Goal: Transaction & Acquisition: Purchase product/service

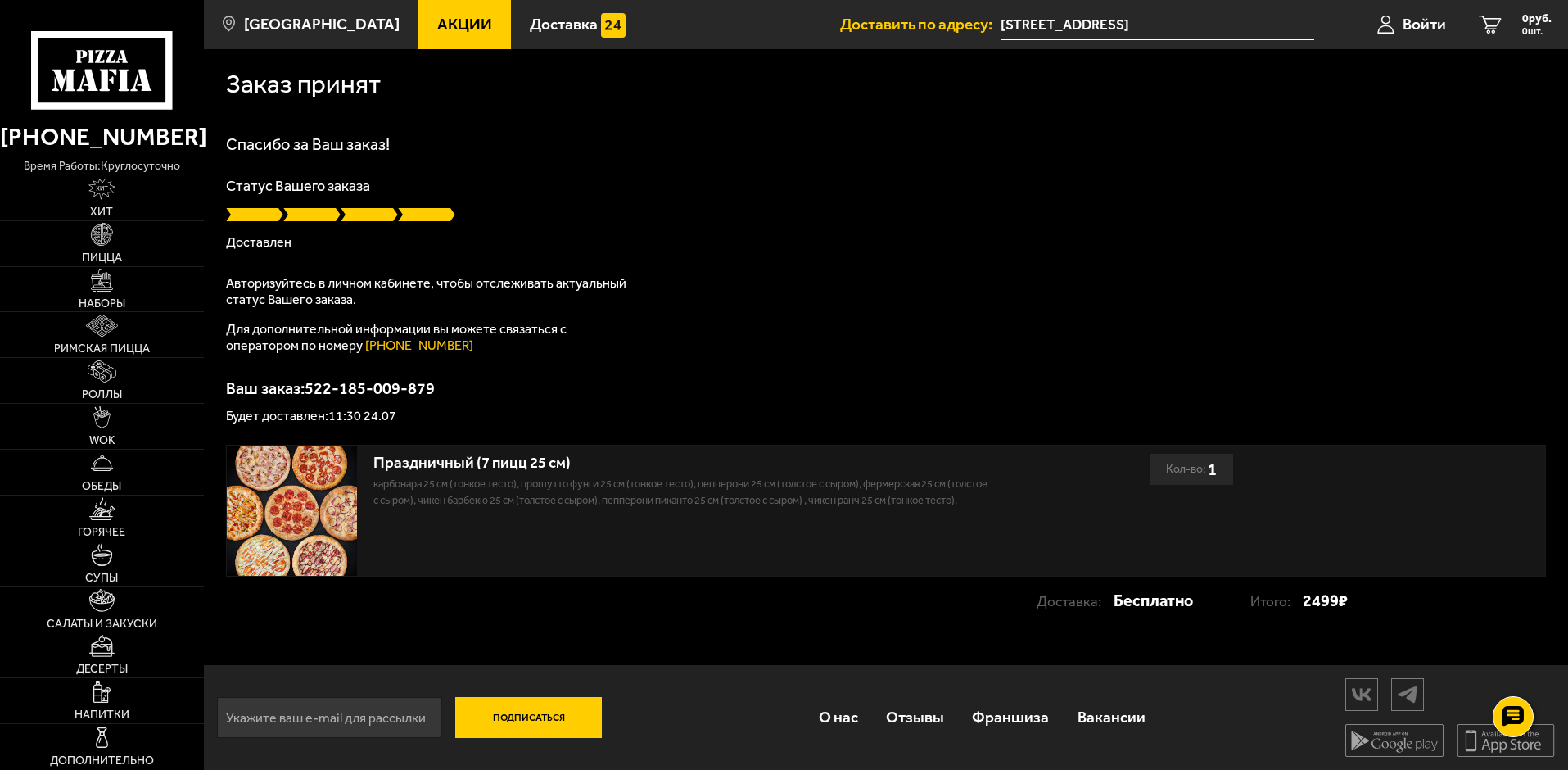
click at [438, 22] on span "Акции" at bounding box center [465, 24] width 54 height 16
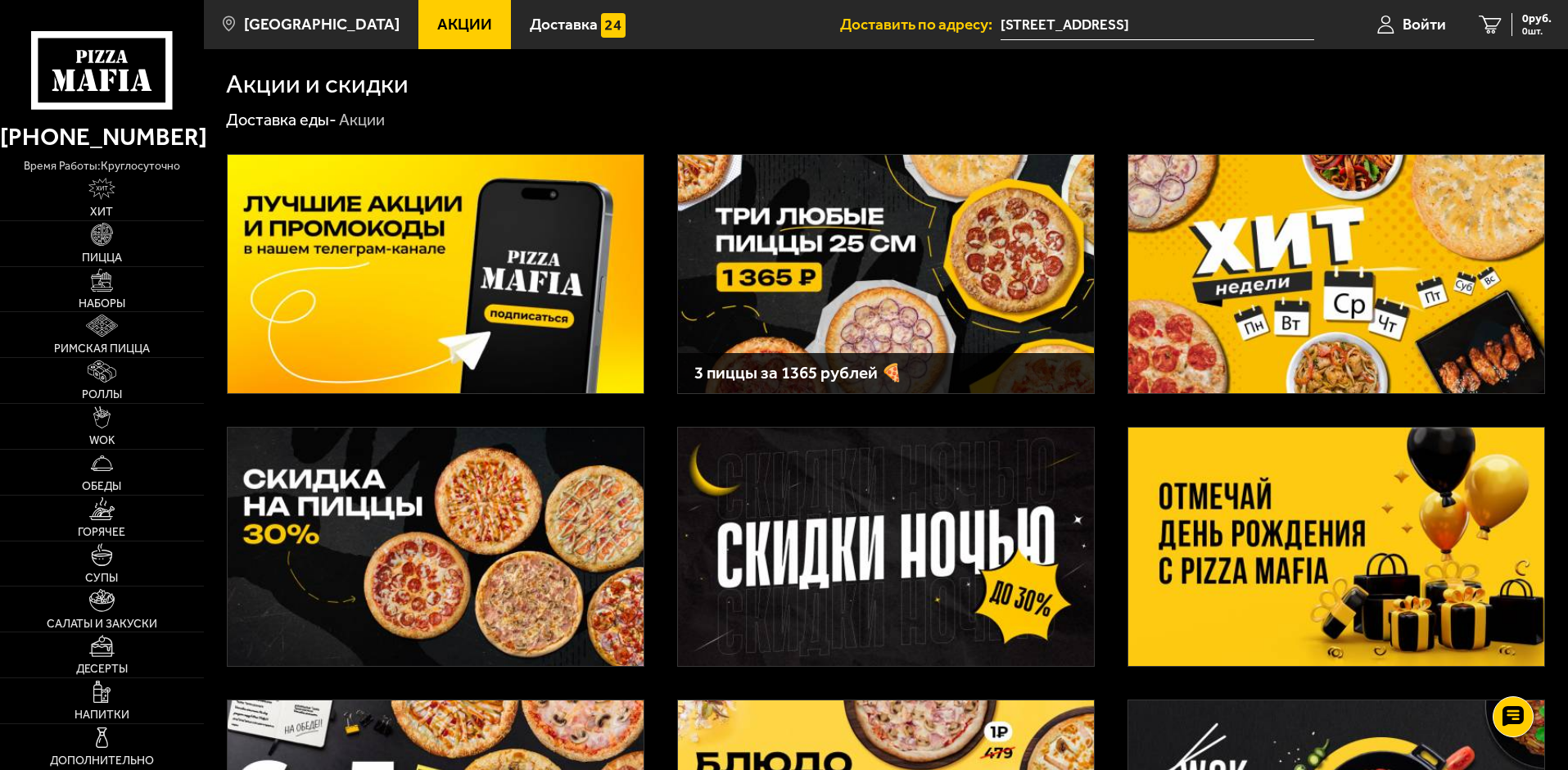
click at [878, 285] on img at bounding box center [886, 274] width 416 height 239
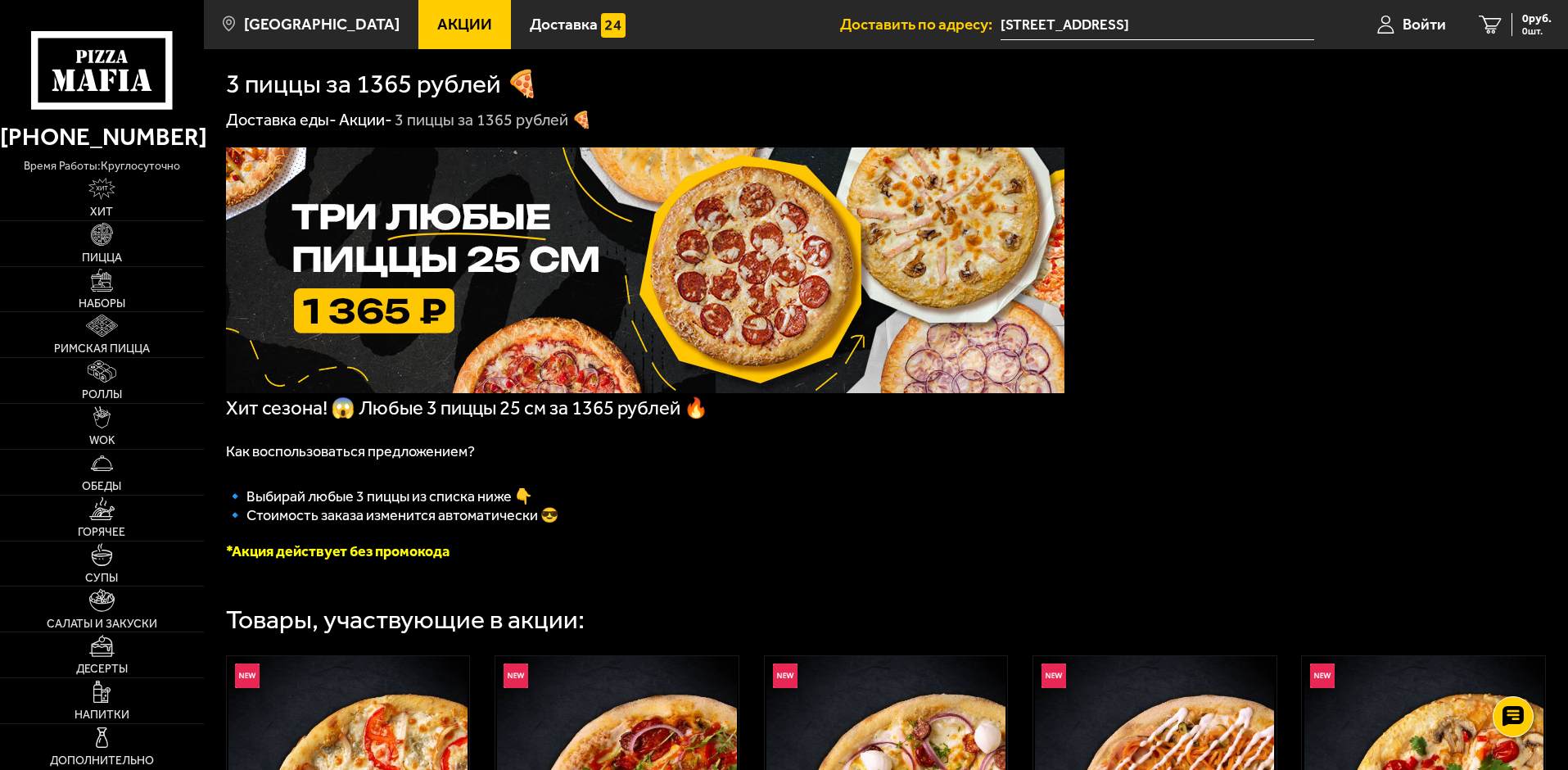
click at [437, 26] on span "Акции" at bounding box center [465, 24] width 54 height 16
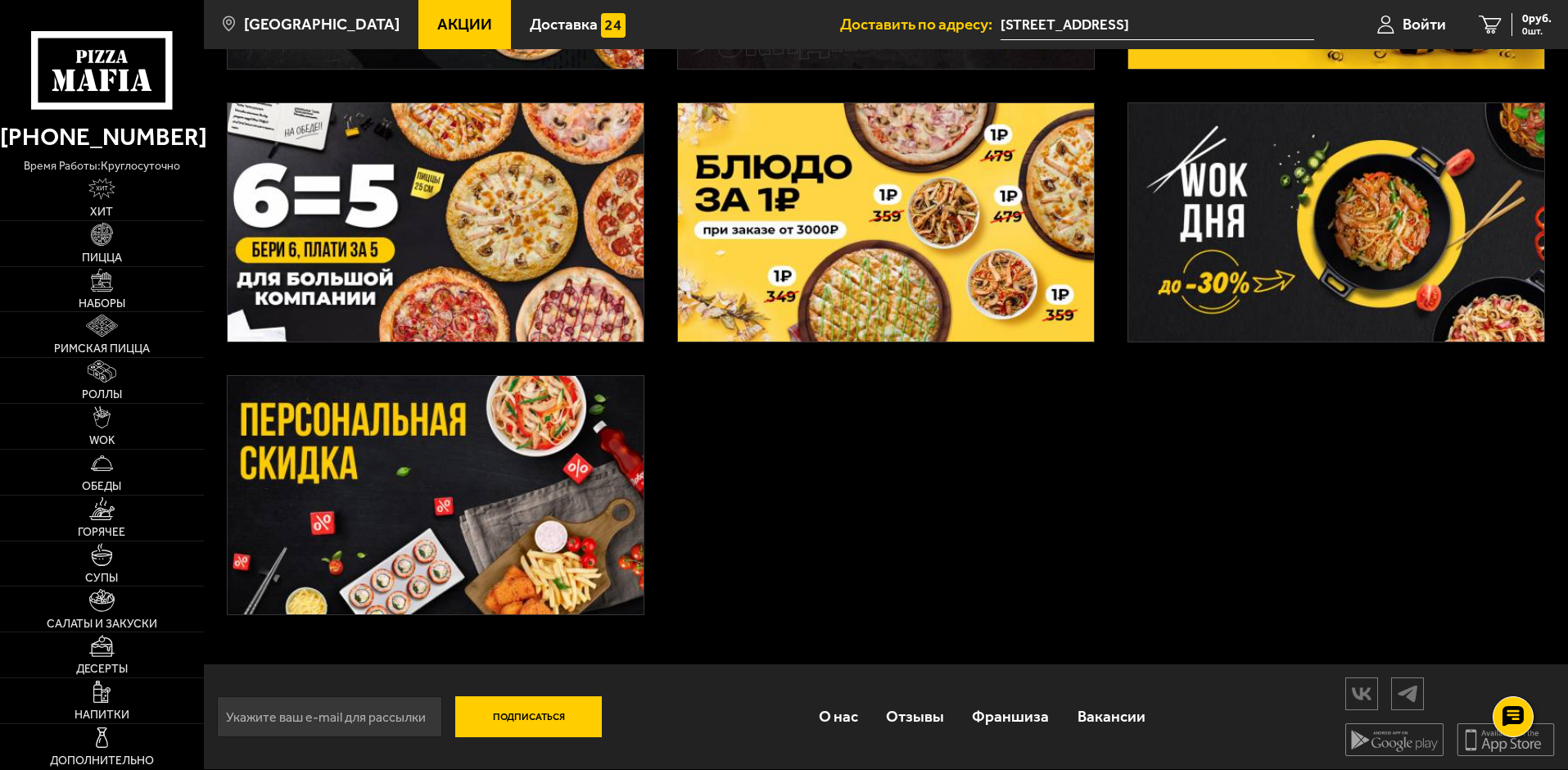
scroll to position [437, 0]
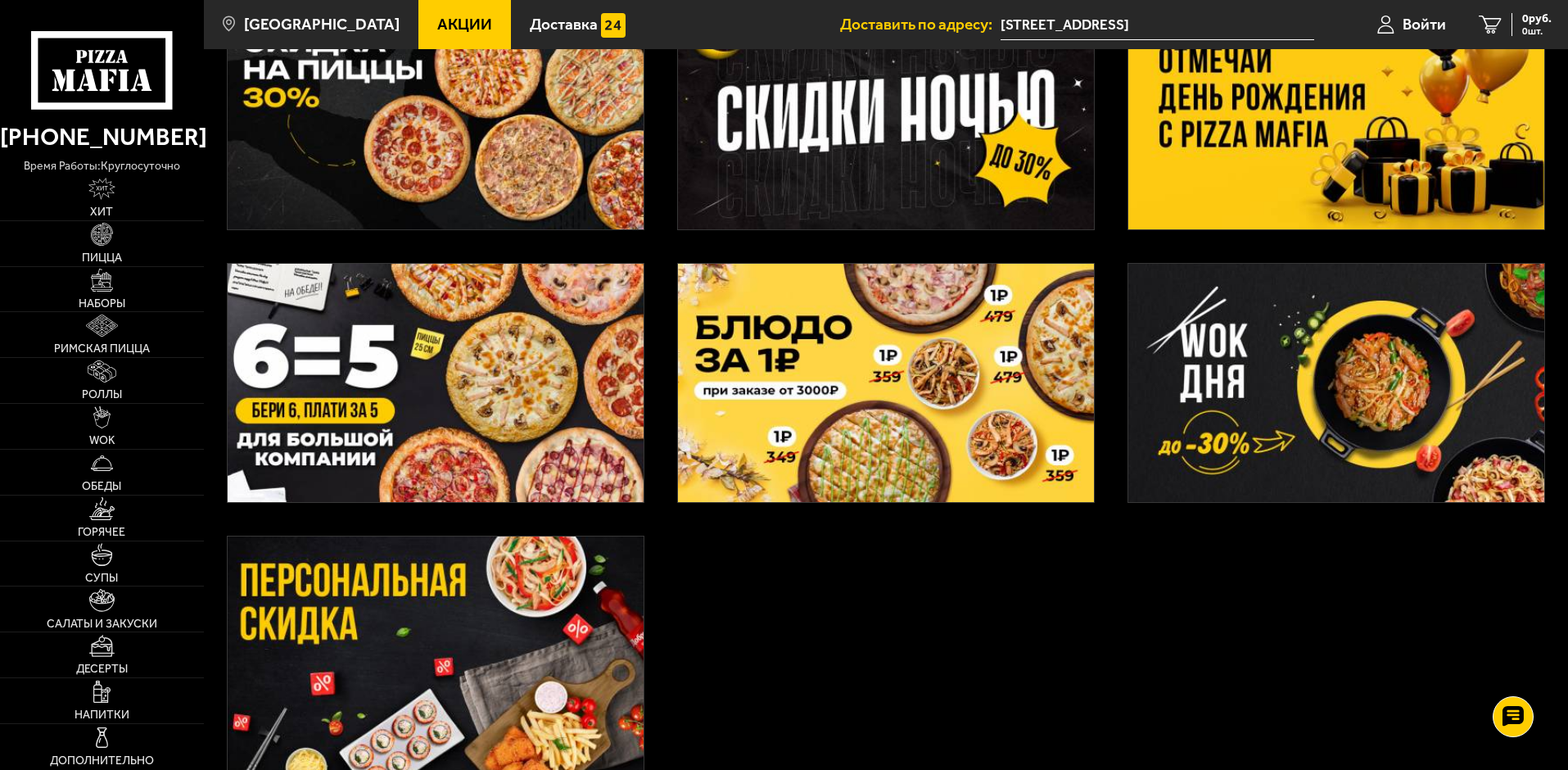
click at [347, 367] on img at bounding box center [436, 382] width 416 height 239
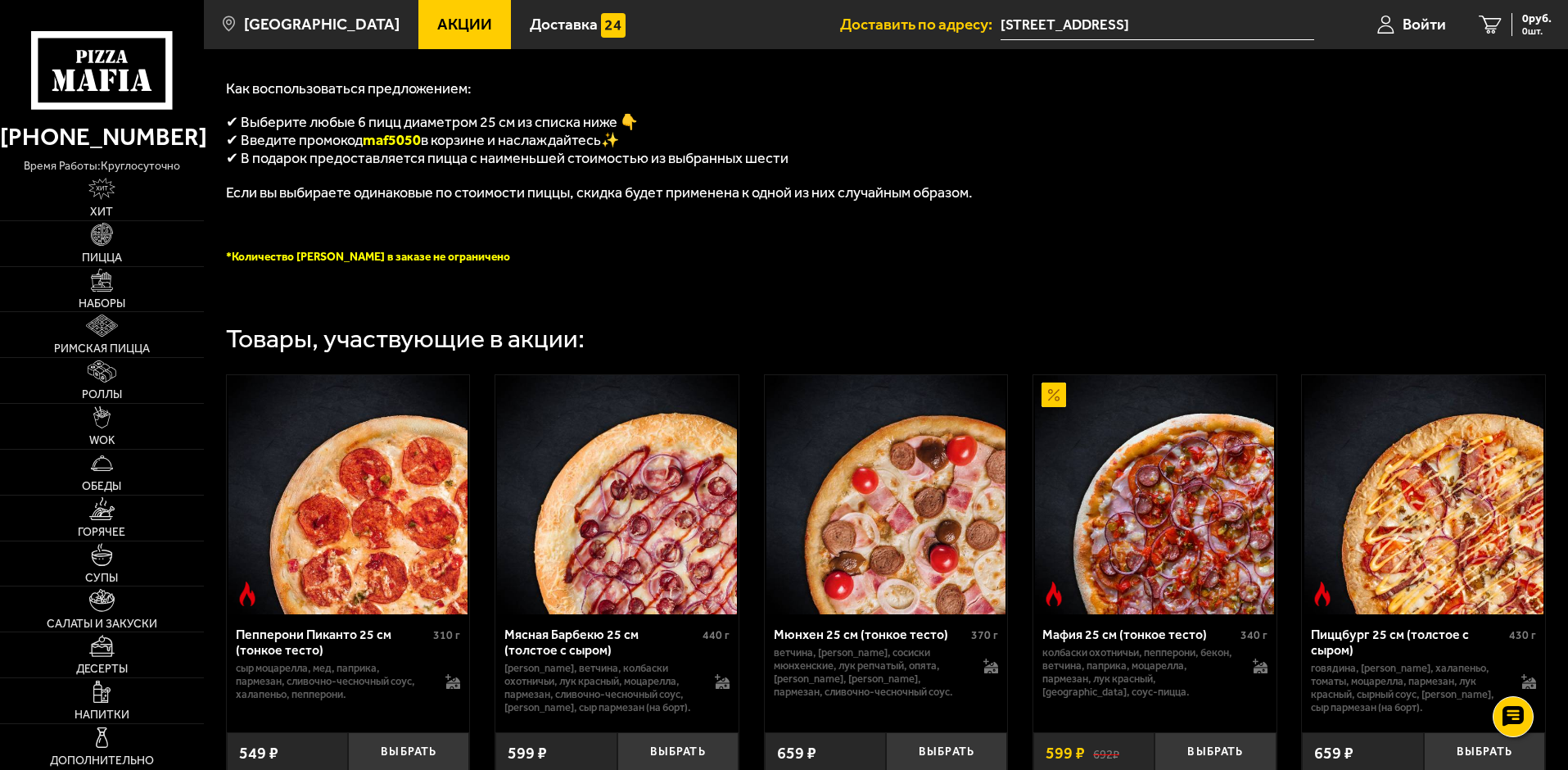
scroll to position [491, 0]
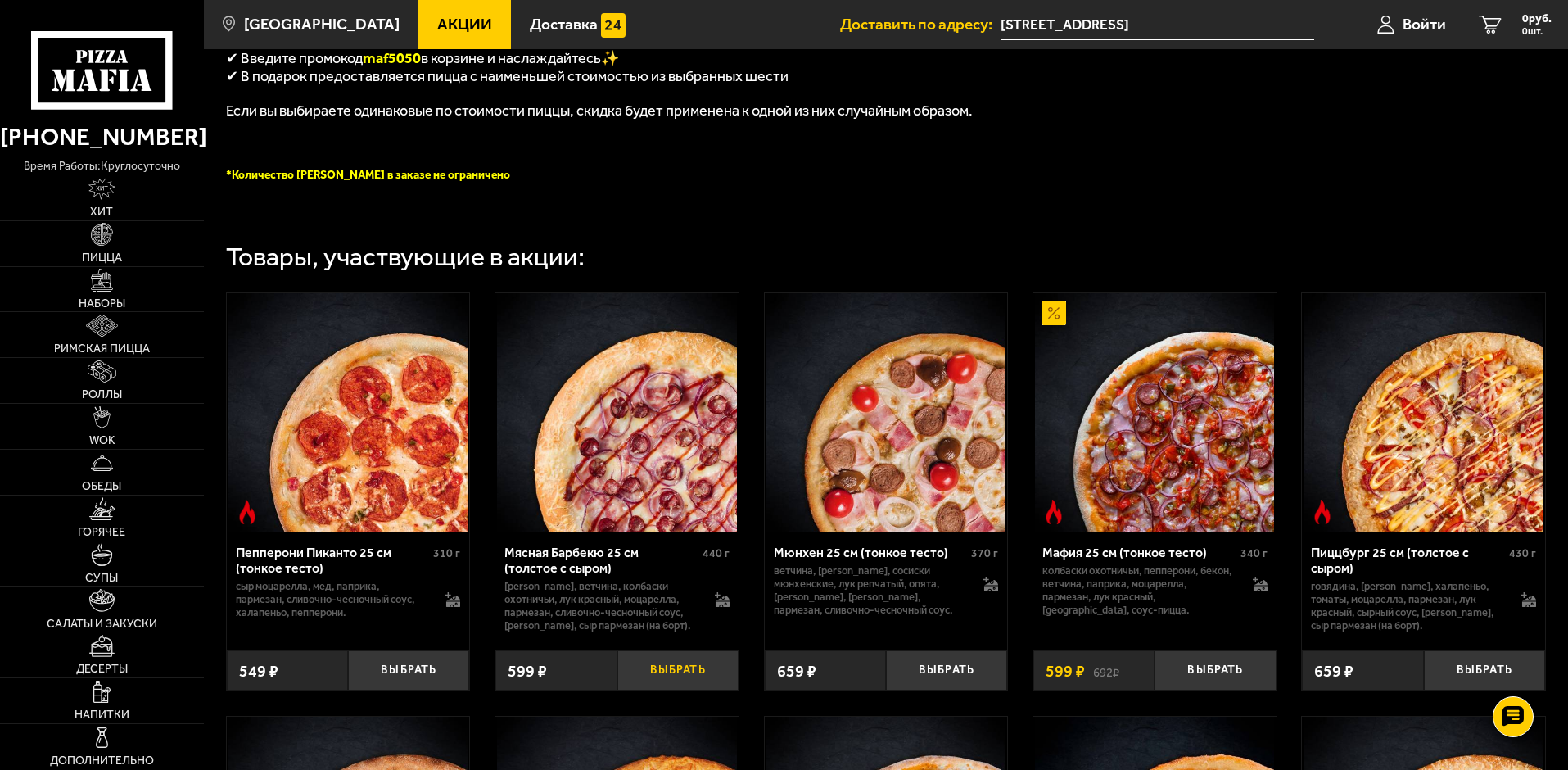
click at [682, 685] on button "Выбрать" at bounding box center [678, 670] width 121 height 40
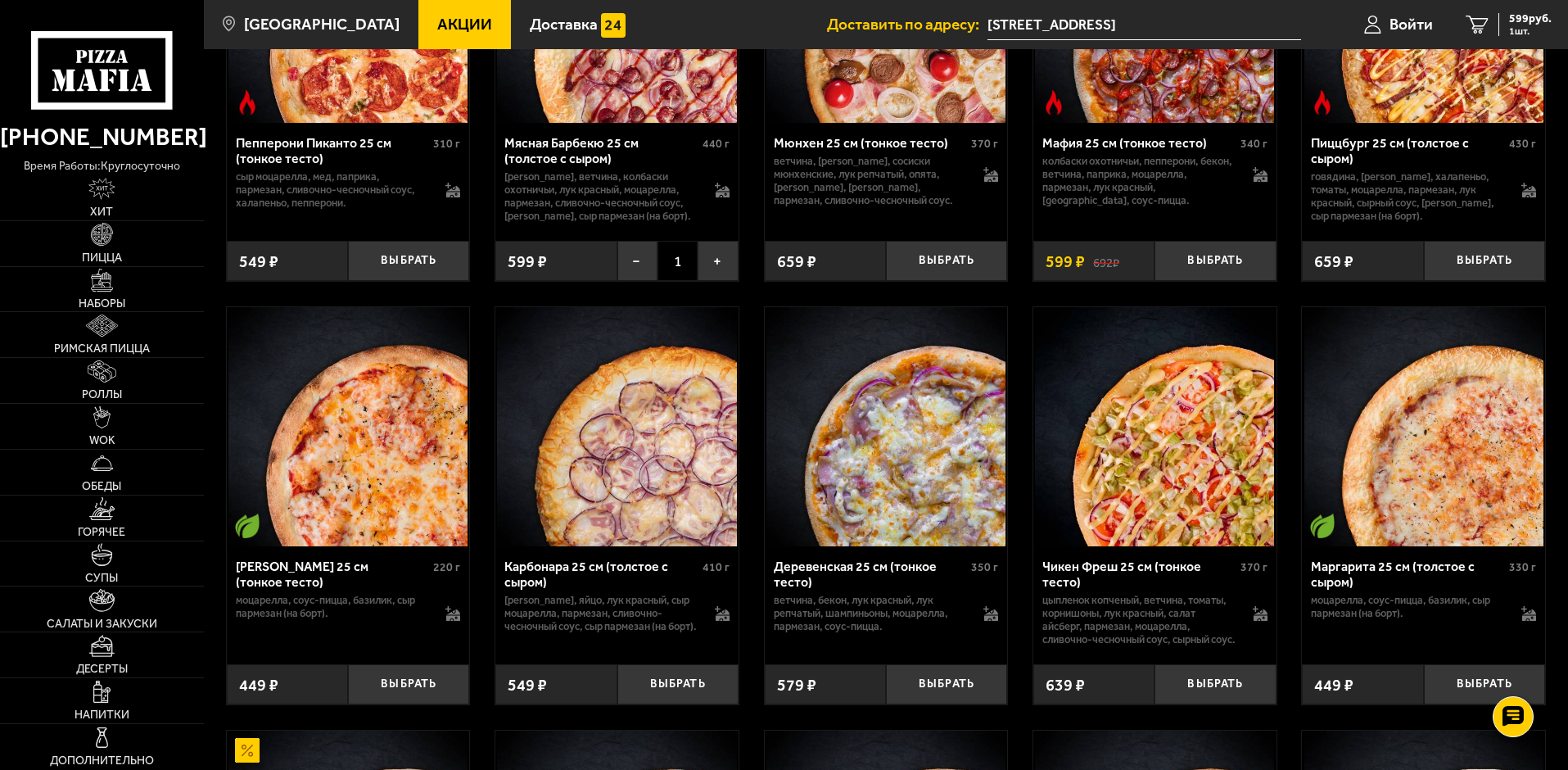
scroll to position [983, 0]
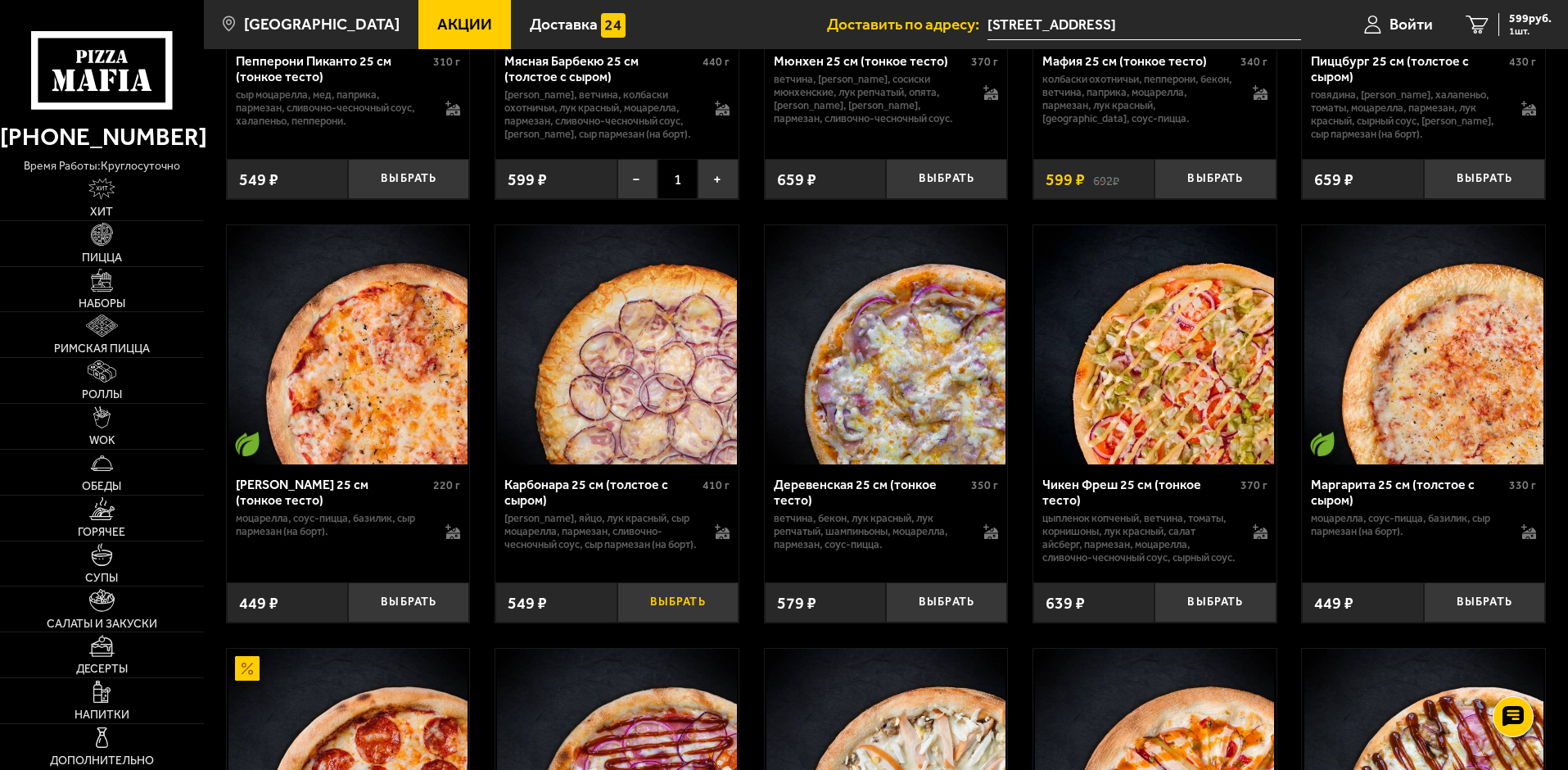
click at [687, 622] on button "Выбрать" at bounding box center [678, 602] width 121 height 40
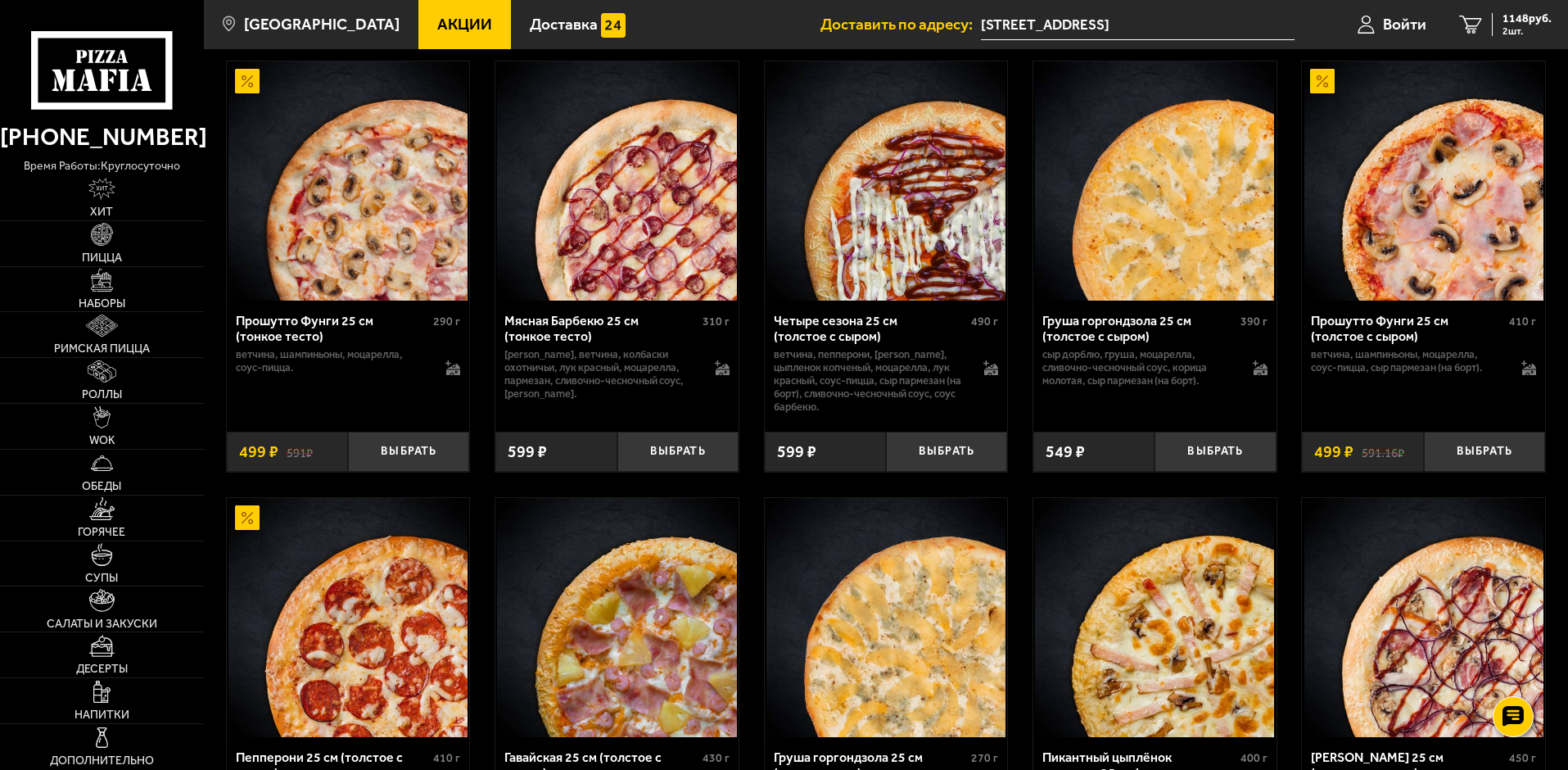
scroll to position [3030, 0]
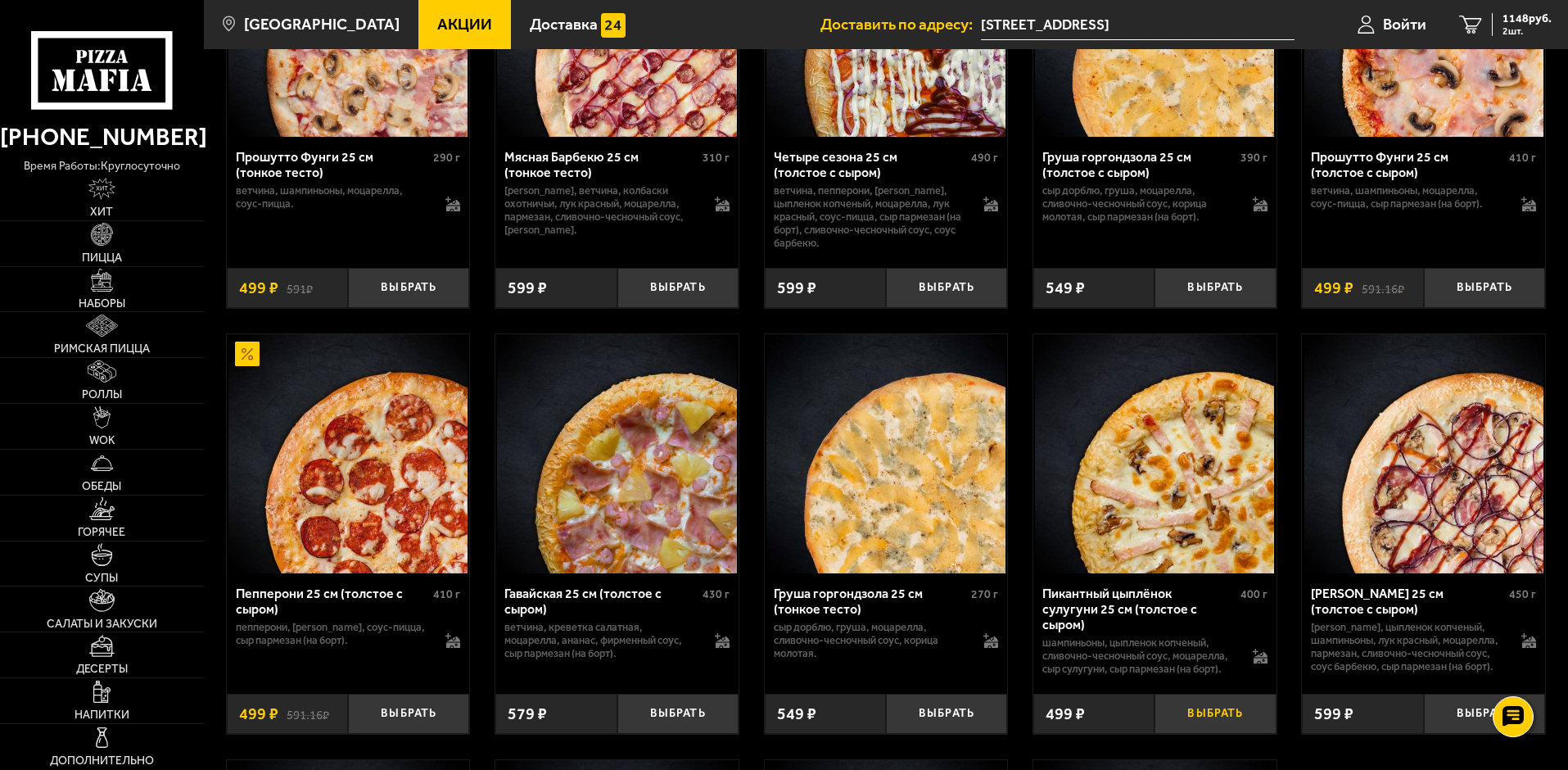
click at [1202, 729] on button "Выбрать" at bounding box center [1215, 713] width 121 height 40
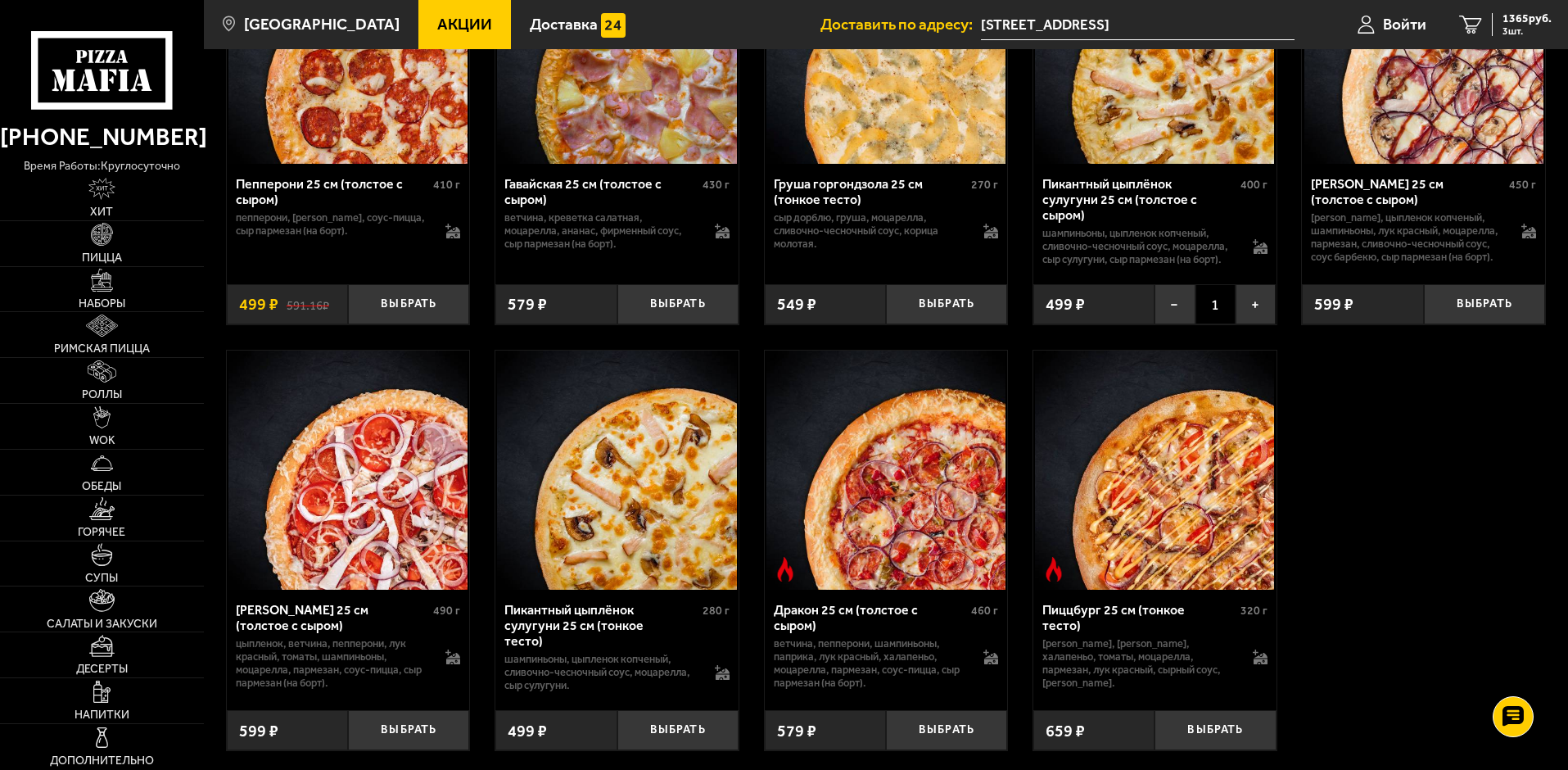
scroll to position [3521, 0]
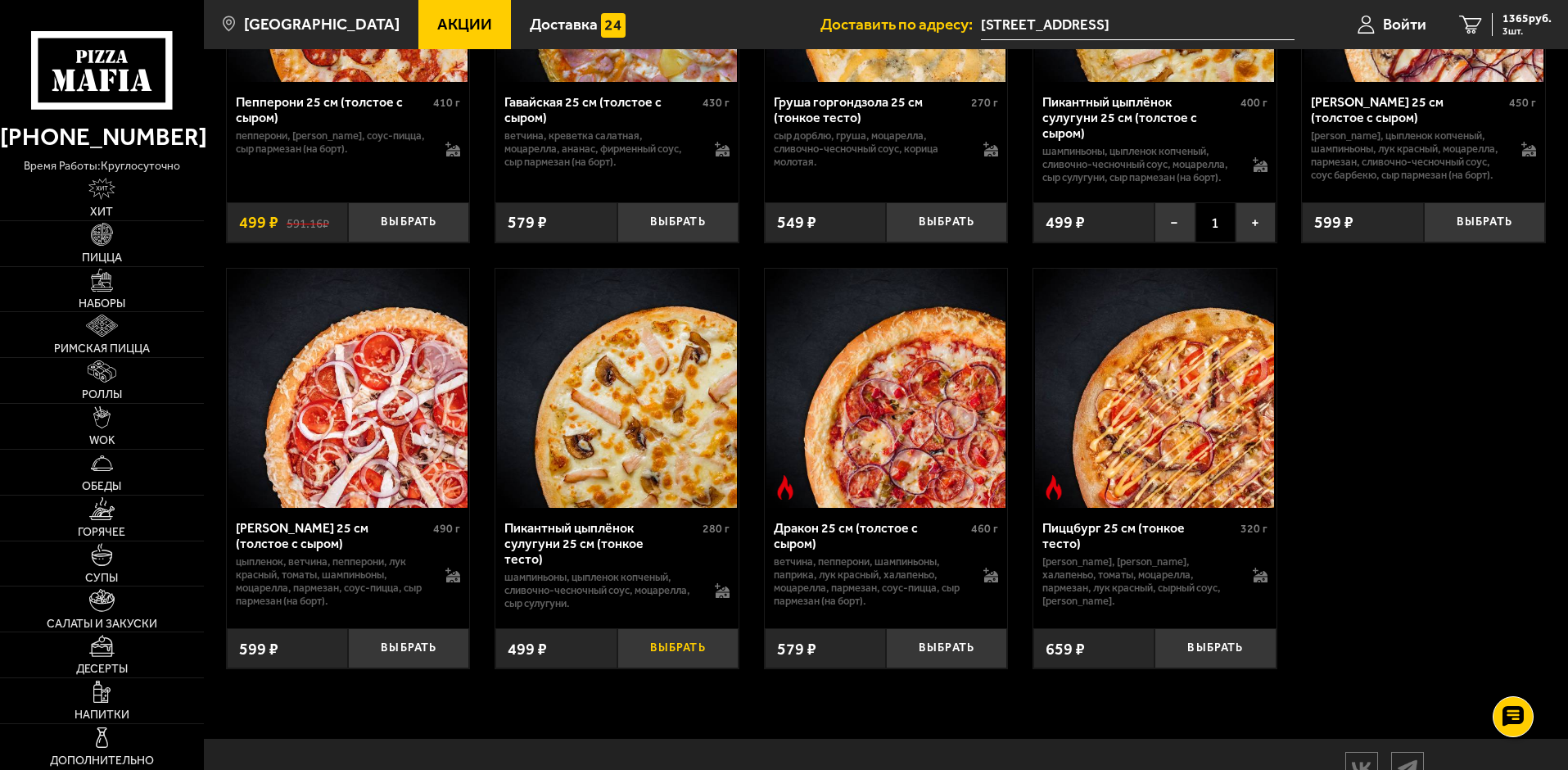
click at [667, 661] on button "Выбрать" at bounding box center [678, 648] width 121 height 40
click at [1051, 21] on input "[STREET_ADDRESS]" at bounding box center [1138, 25] width 314 height 31
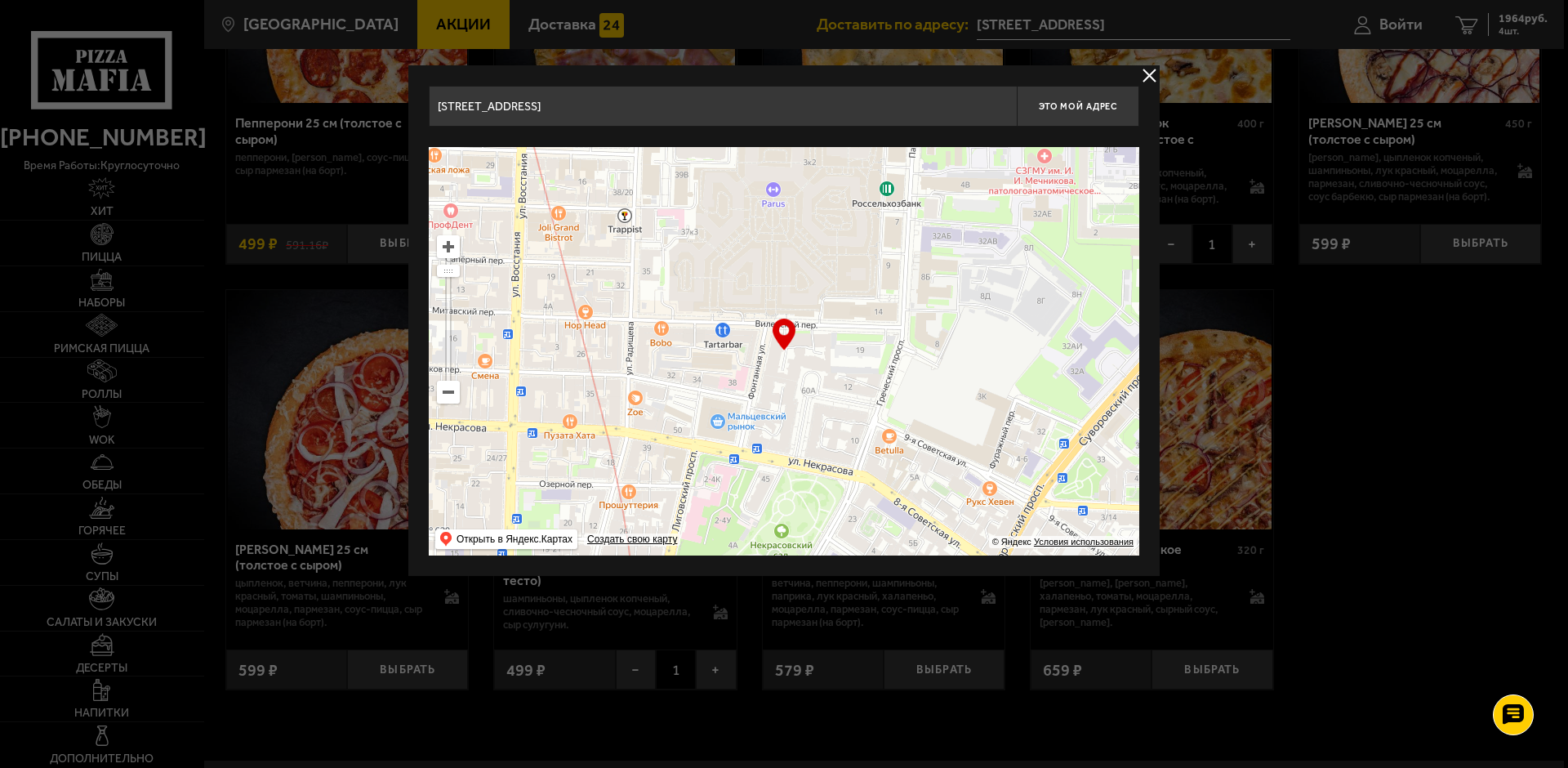
drag, startPoint x: 603, startPoint y: 108, endPoint x: 386, endPoint y: 106, distance: 217.0
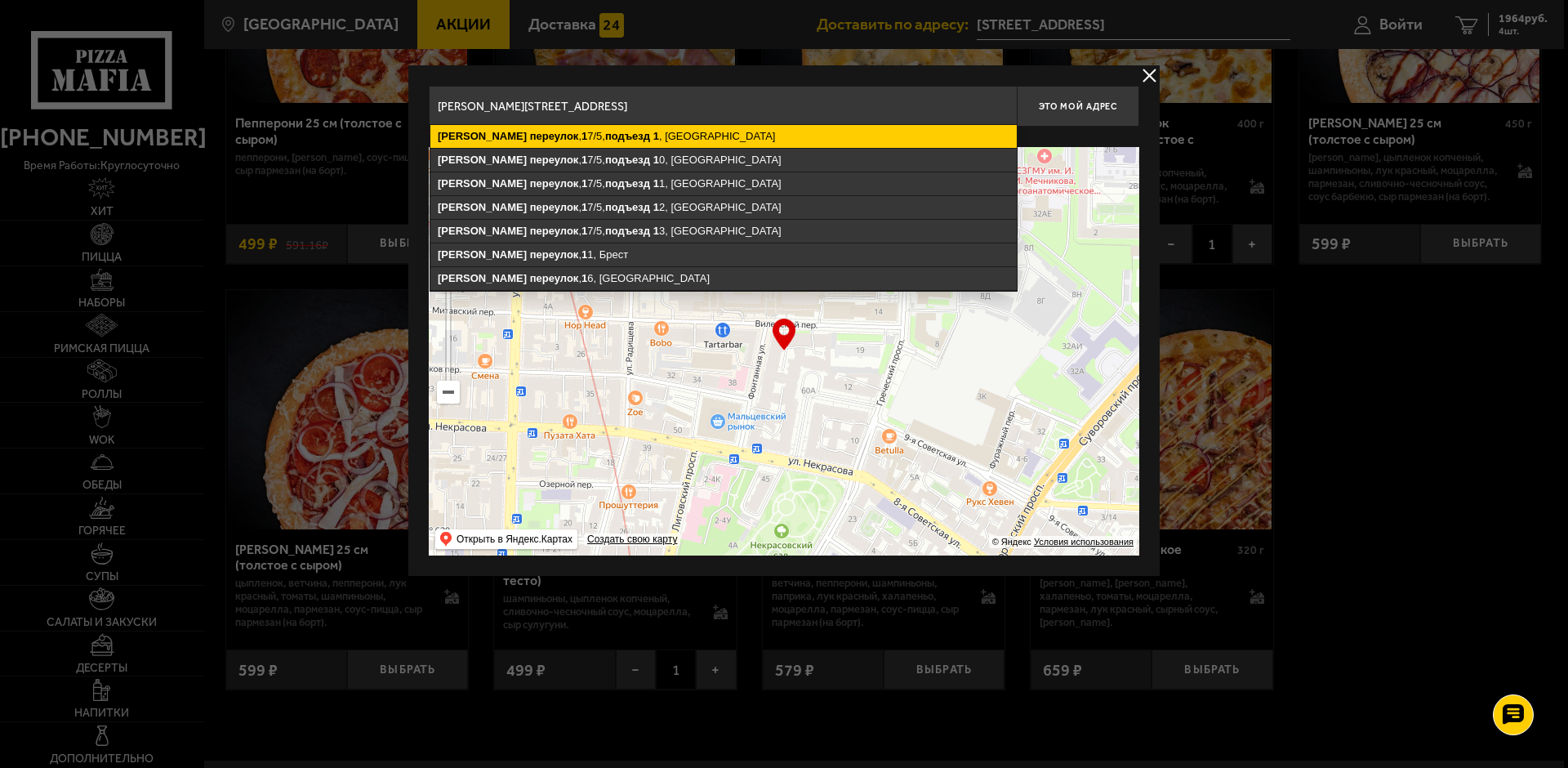
click at [605, 137] on ymaps "подъезд" at bounding box center [627, 136] width 45 height 12
type input "[STREET_ADDRESS][PERSON_NAME]"
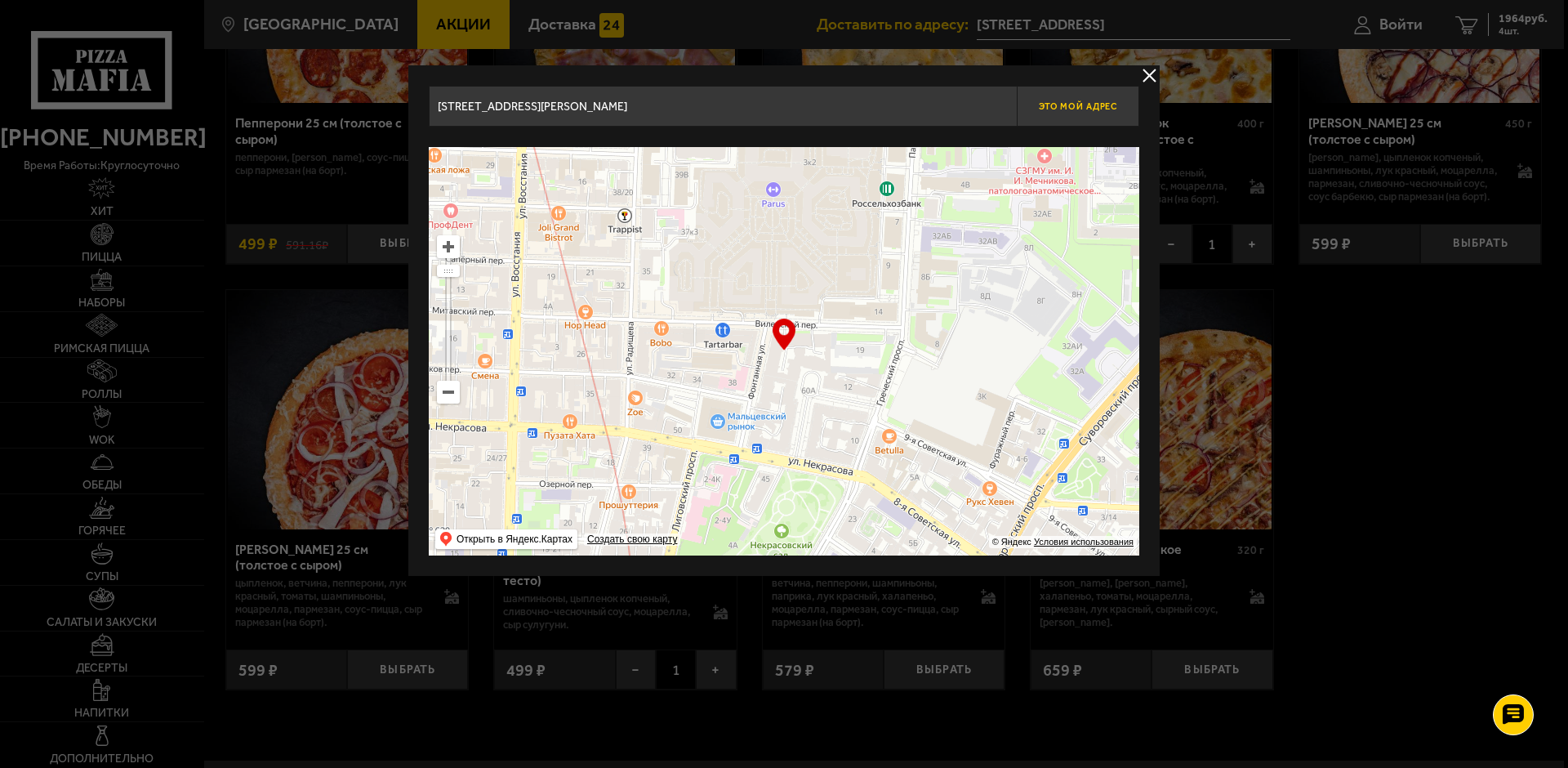
click at [1073, 111] on span "Это мой адрес" at bounding box center [1077, 106] width 78 height 11
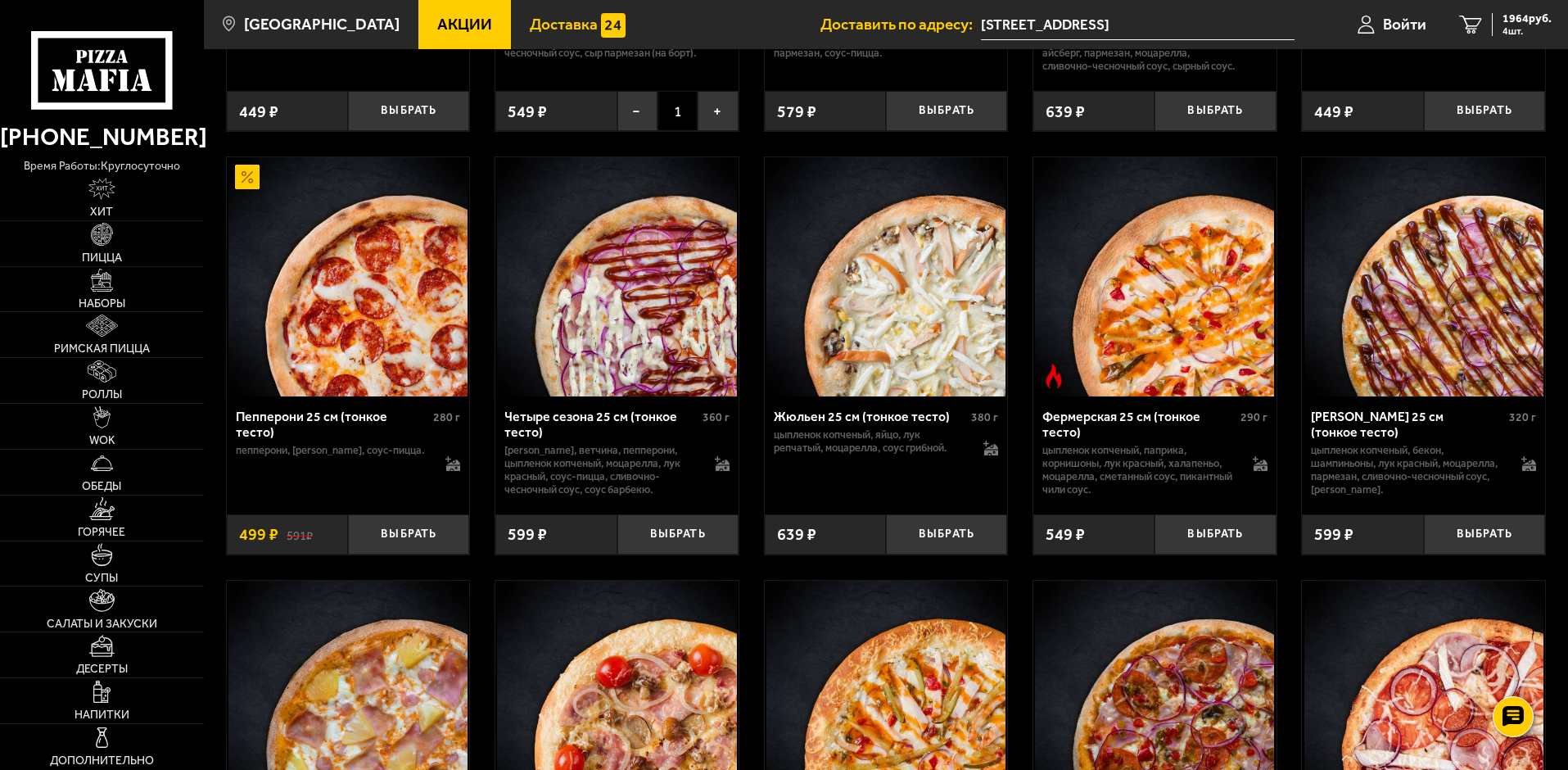
scroll to position [1065, 0]
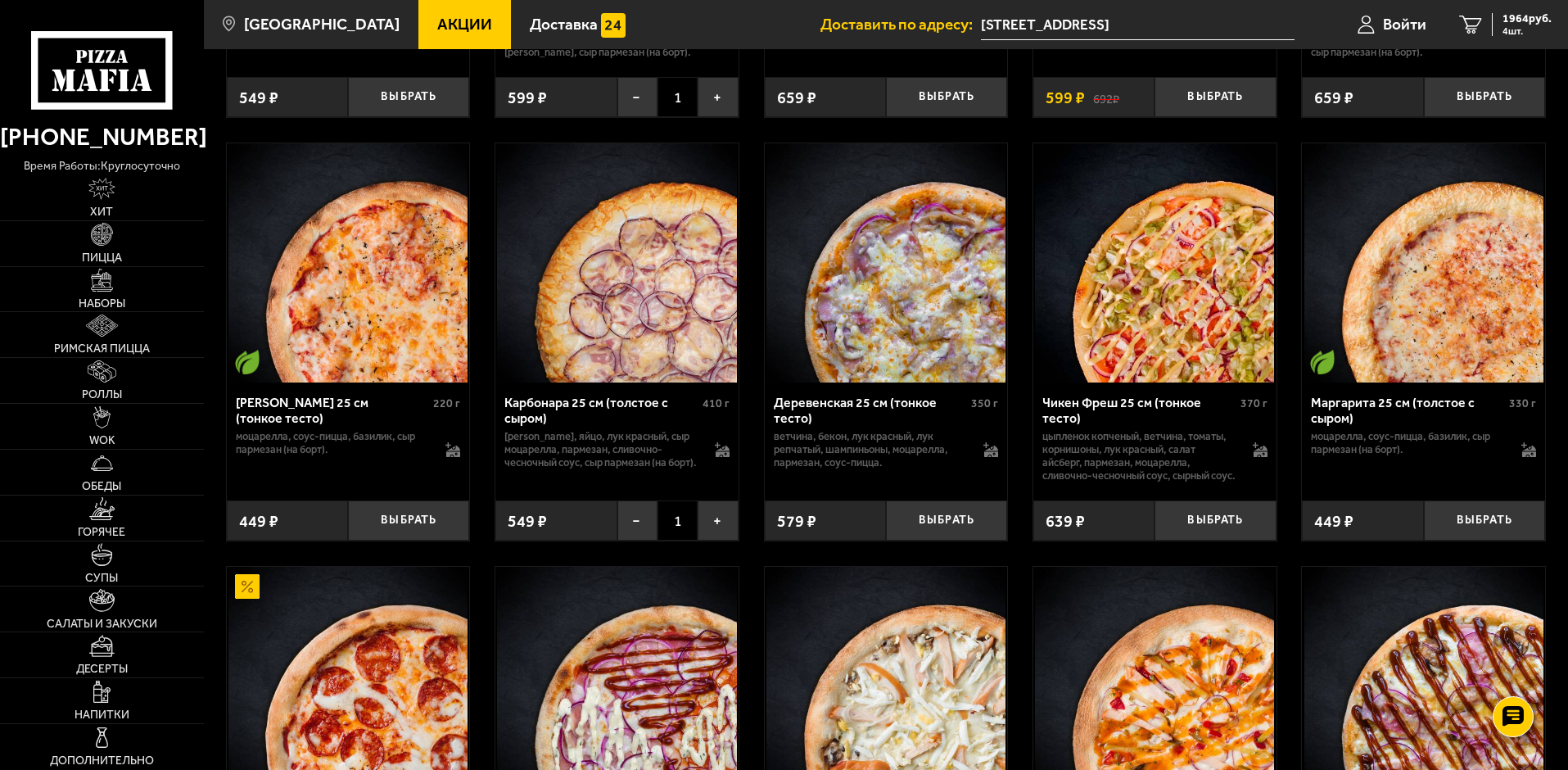
click at [437, 21] on span "Акции" at bounding box center [465, 24] width 54 height 16
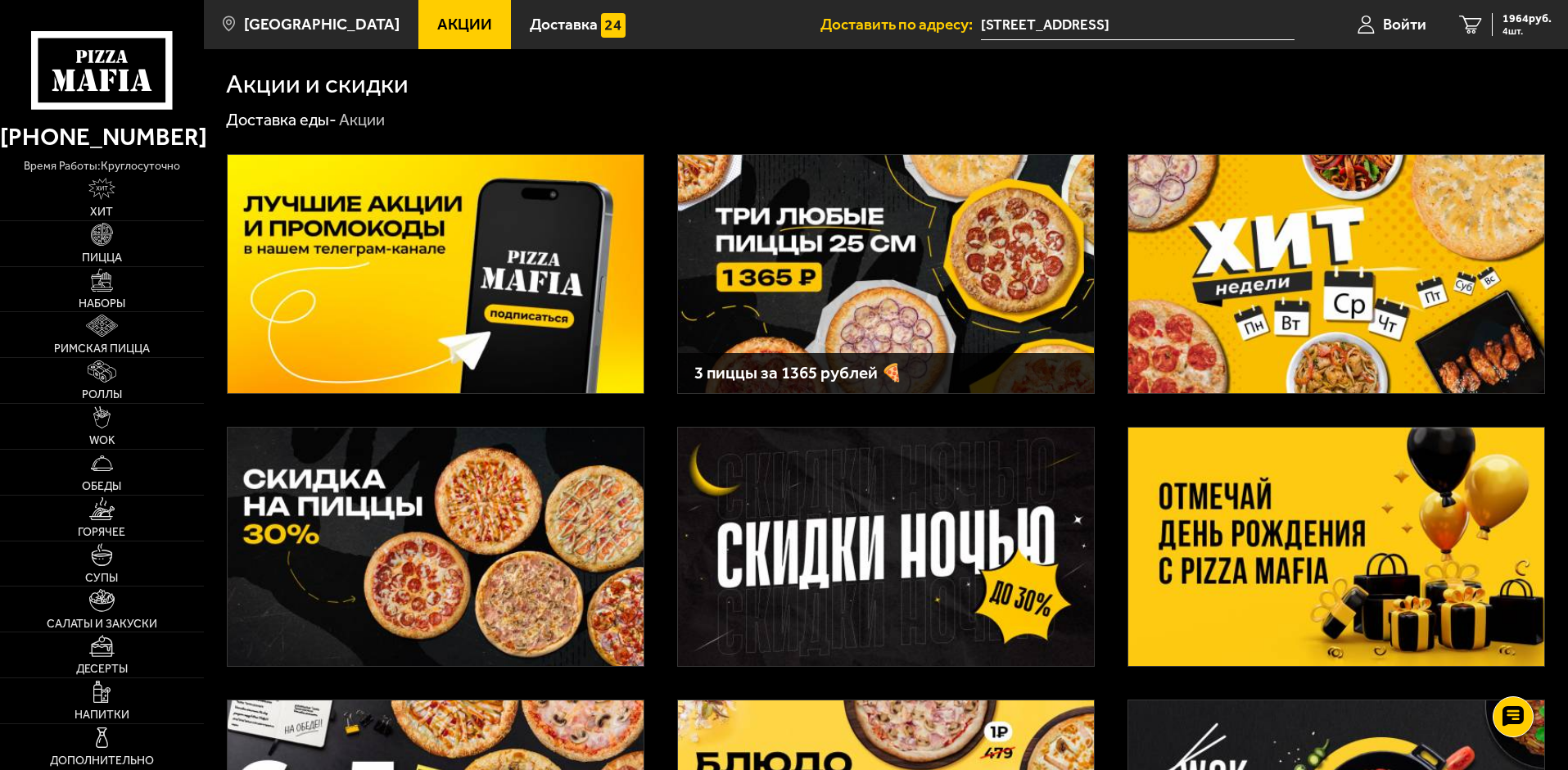
click at [1315, 303] on img at bounding box center [1336, 274] width 416 height 239
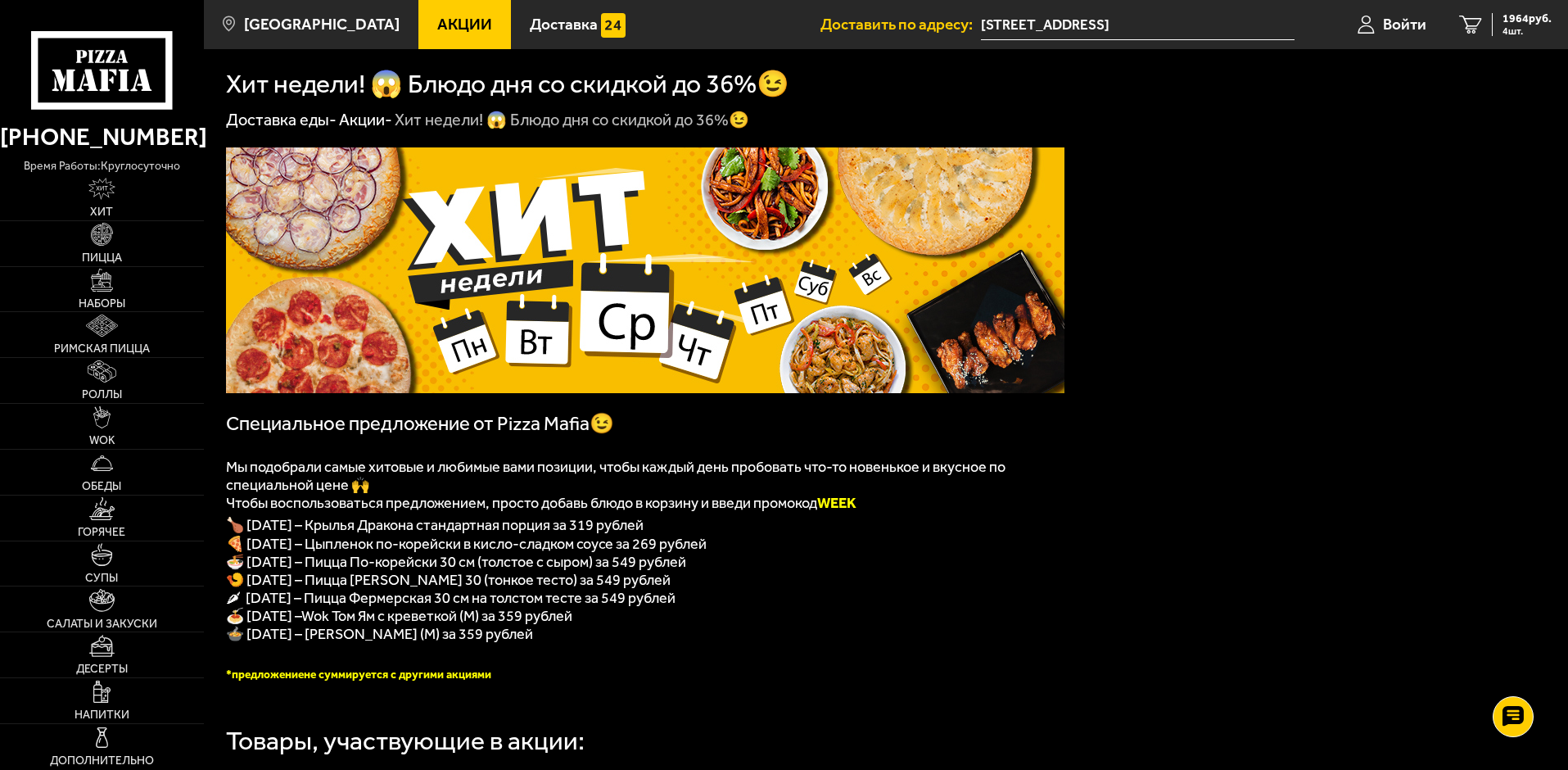
click at [437, 23] on span "Акции" at bounding box center [465, 24] width 54 height 16
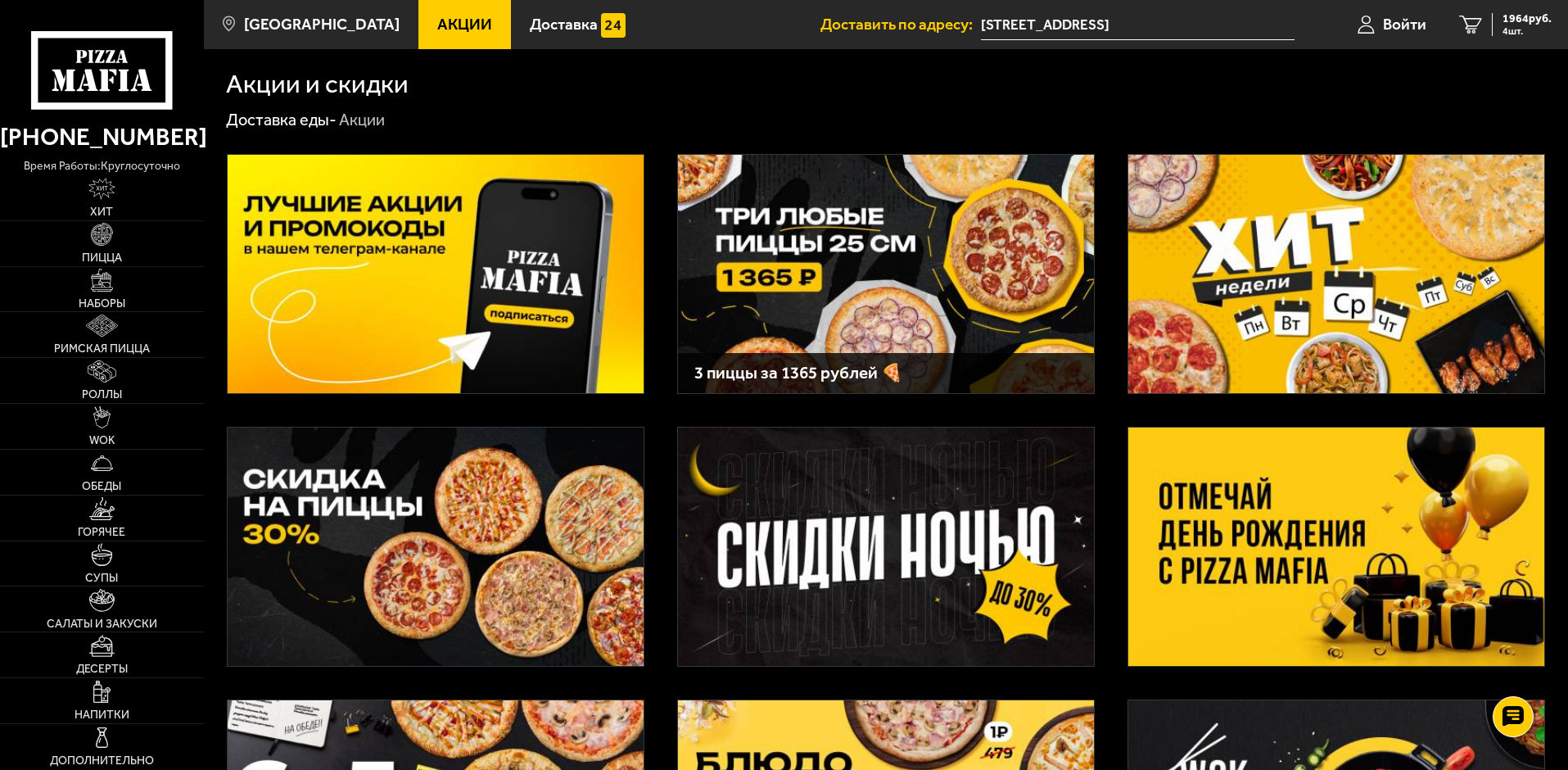
click at [836, 253] on img at bounding box center [886, 274] width 416 height 239
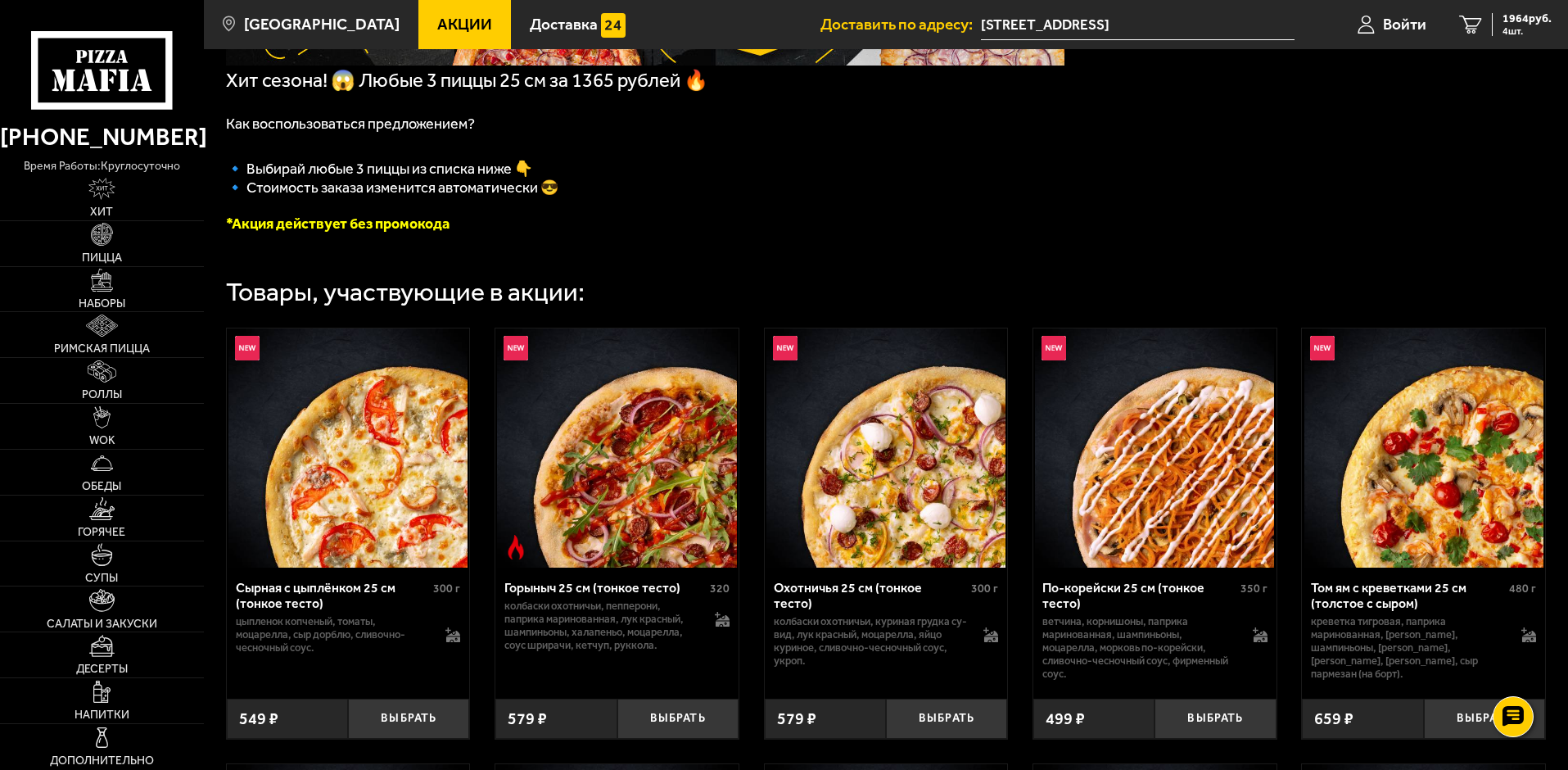
scroll to position [409, 0]
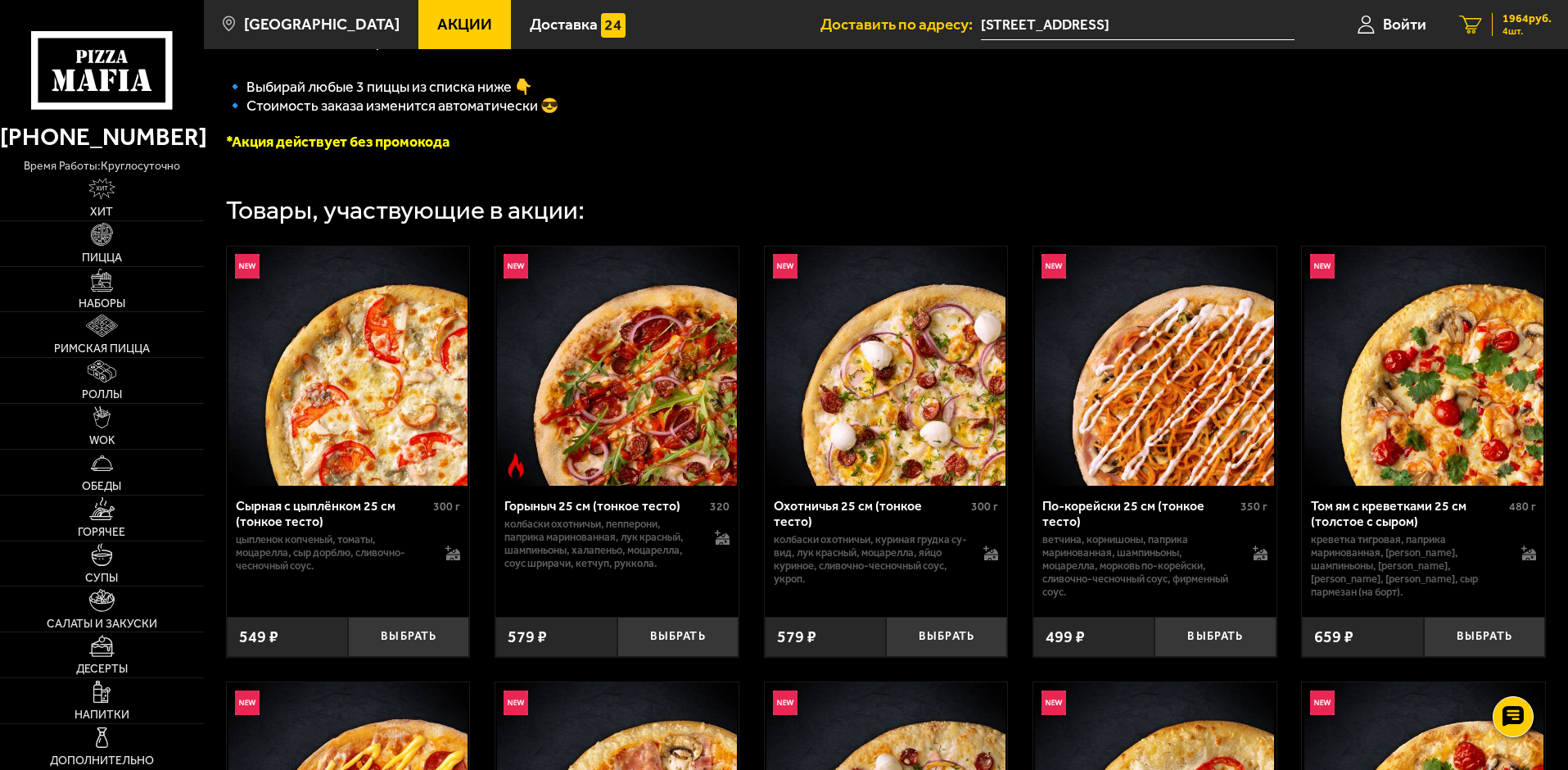
click at [1529, 17] on span "1964 руб." at bounding box center [1528, 19] width 50 height 12
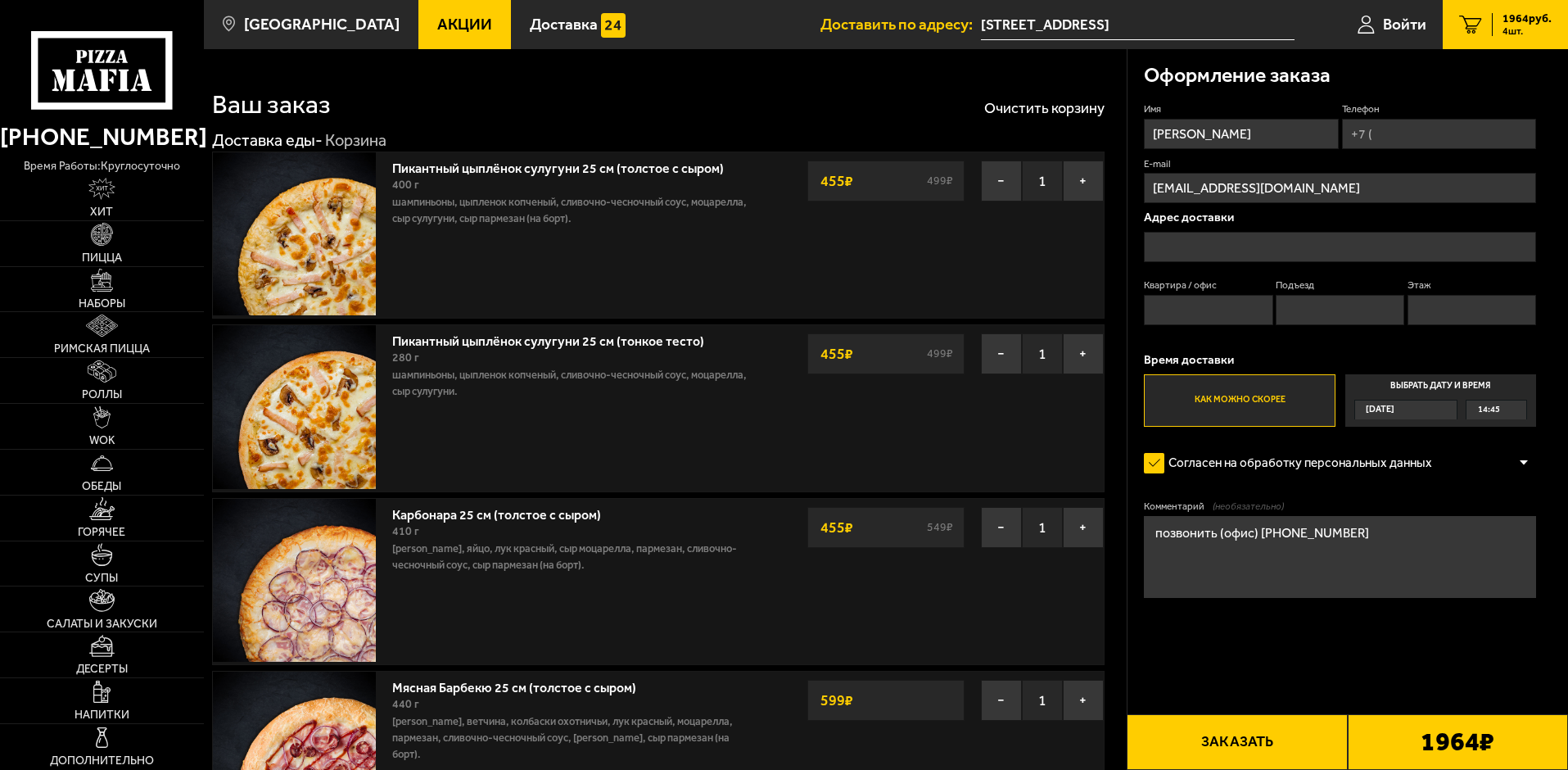
type input "[PERSON_NAME][STREET_ADDRESS]"
click at [1038, 106] on button "Очистить корзину" at bounding box center [1045, 108] width 120 height 15
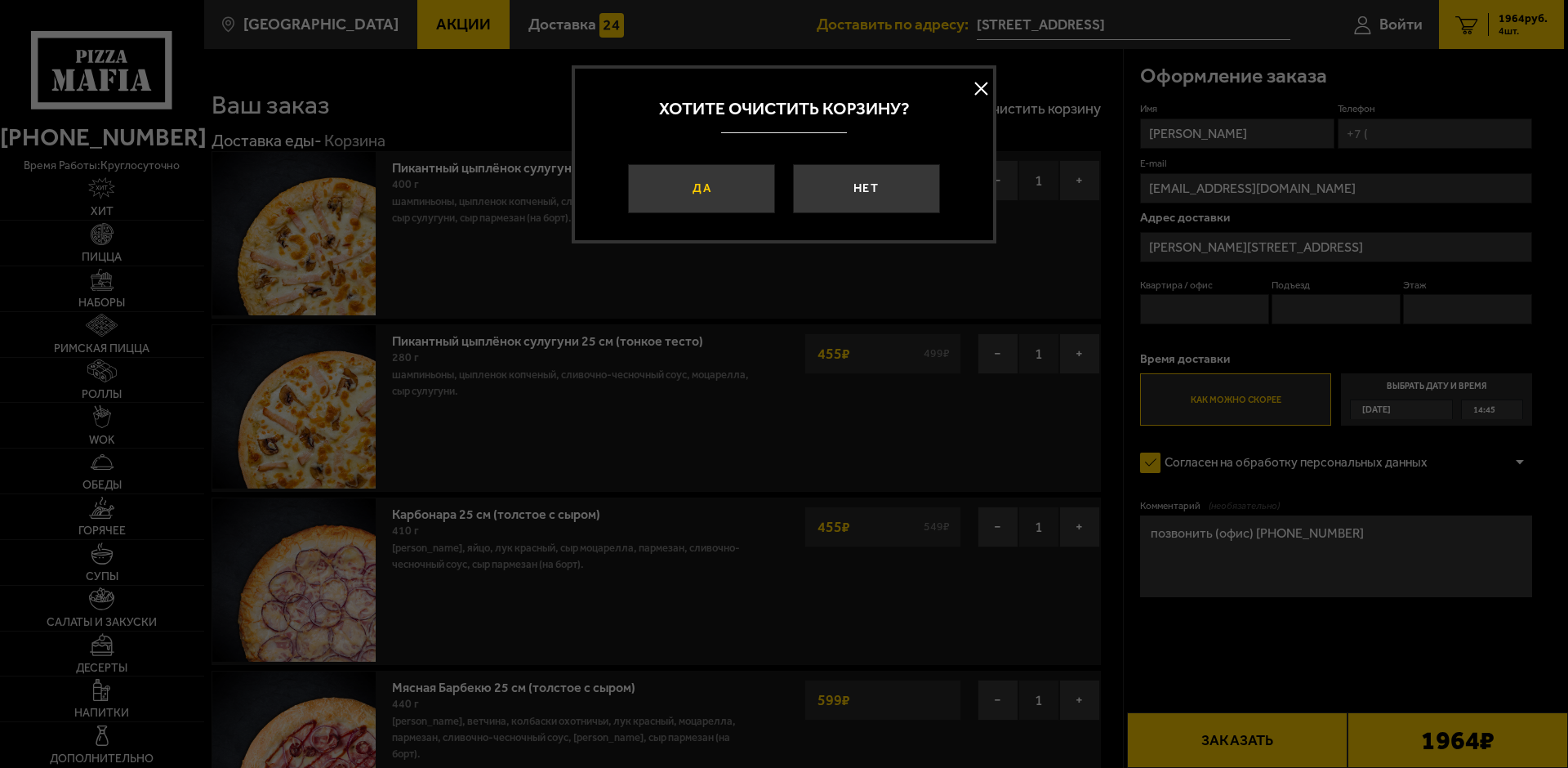
click at [701, 192] on button "Да" at bounding box center [701, 189] width 147 height 49
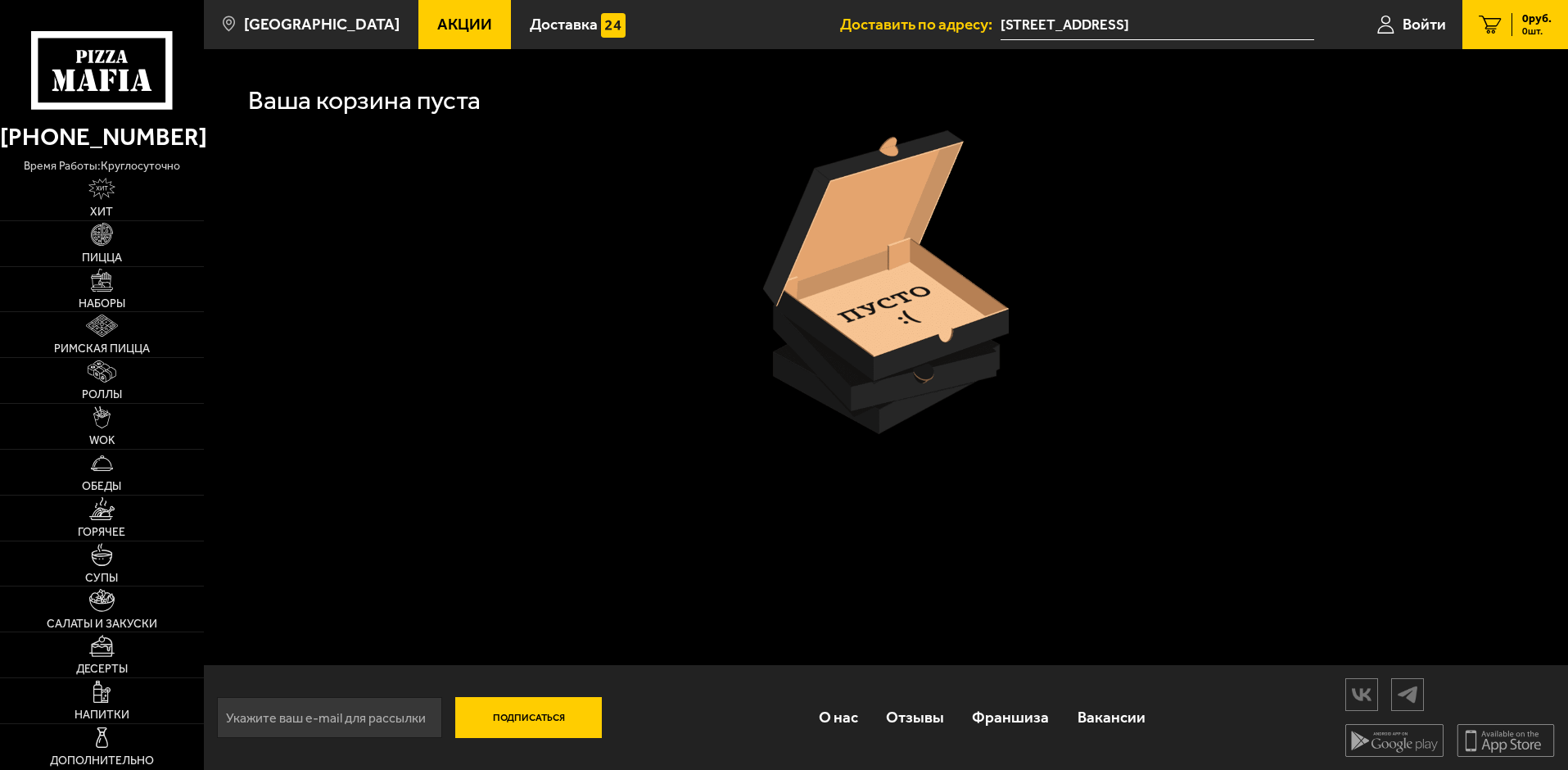
click at [437, 21] on span "Акции" at bounding box center [465, 24] width 54 height 16
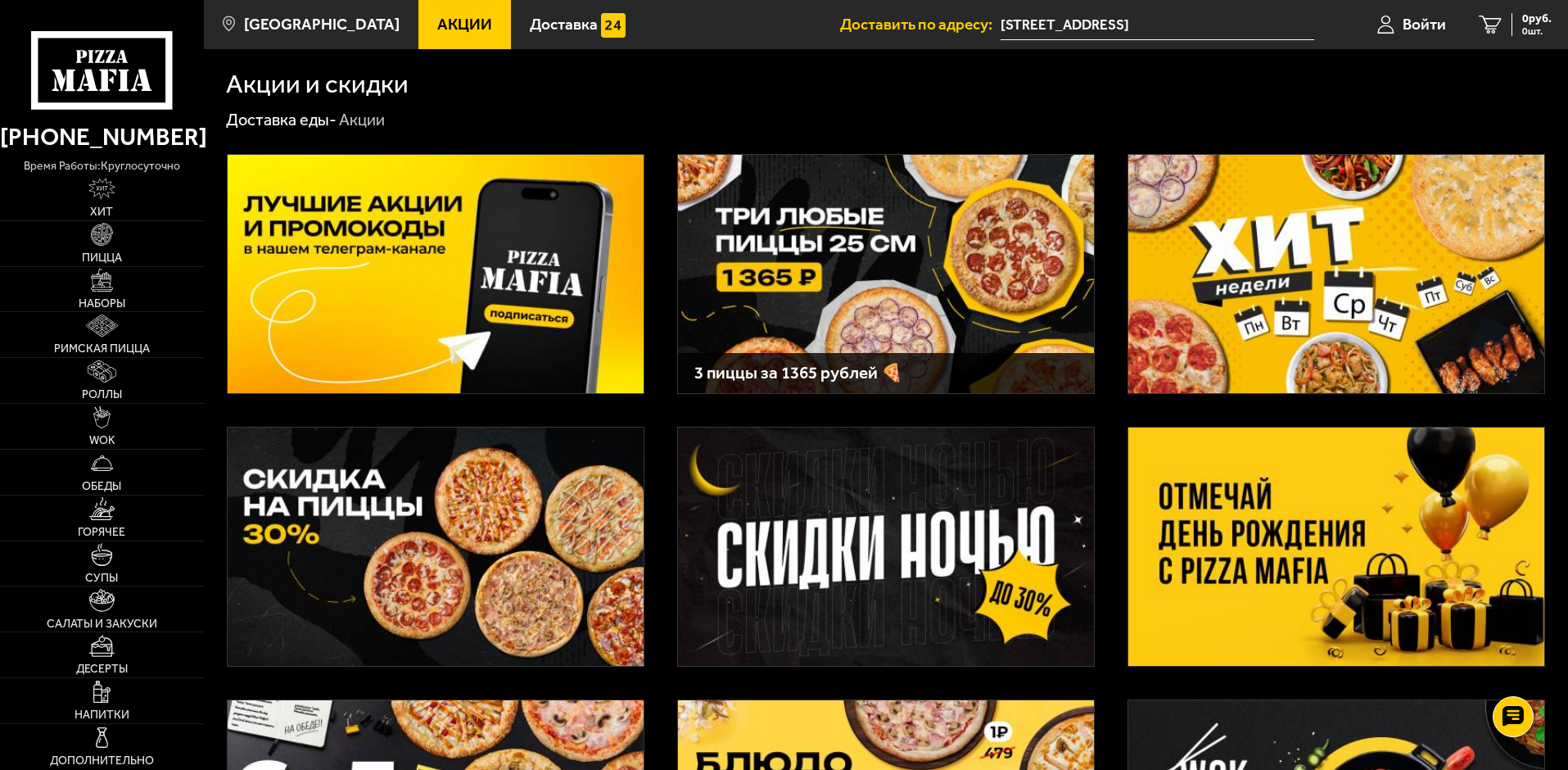
click at [920, 274] on img at bounding box center [886, 274] width 416 height 239
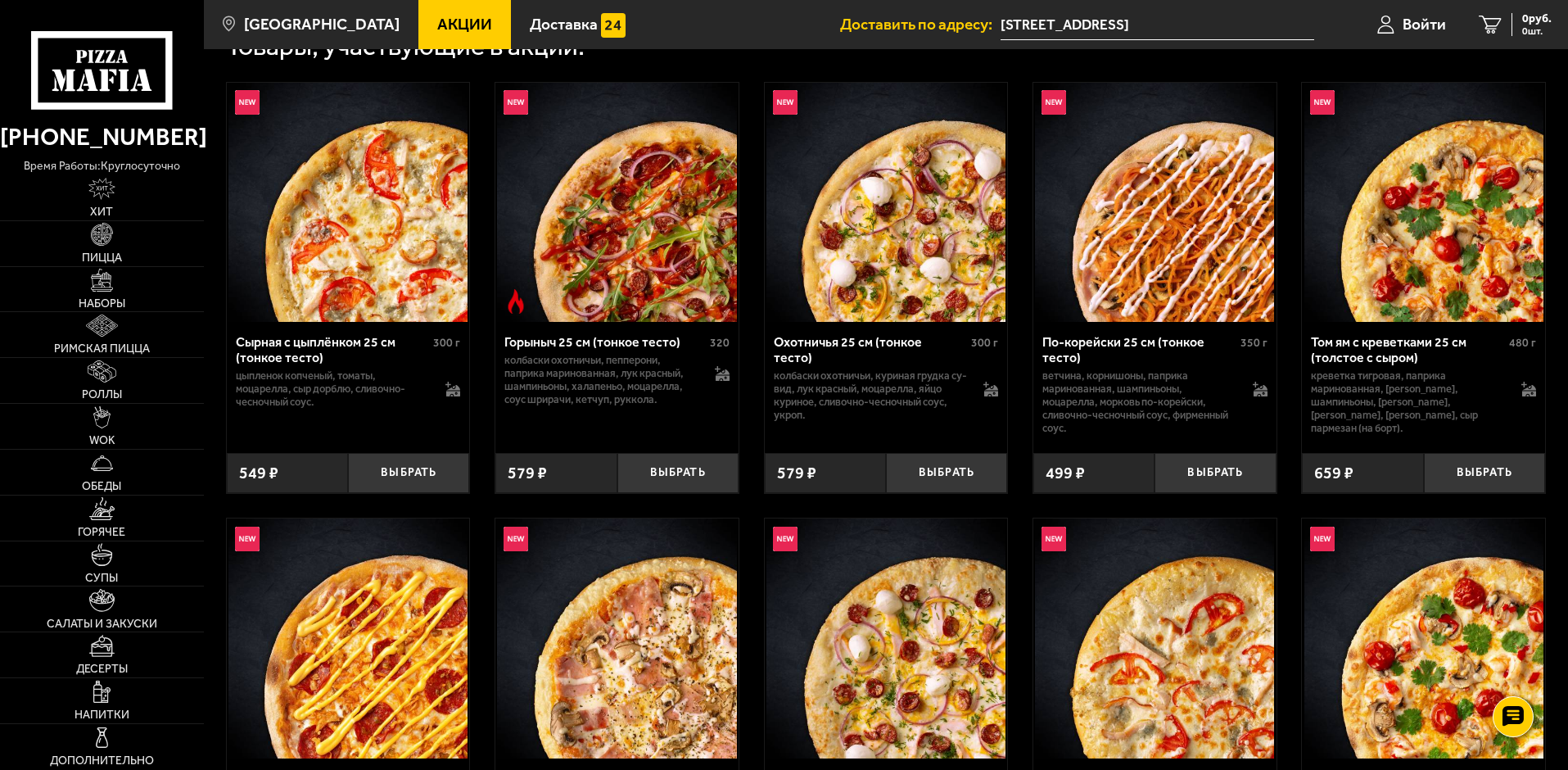
scroll to position [655, 0]
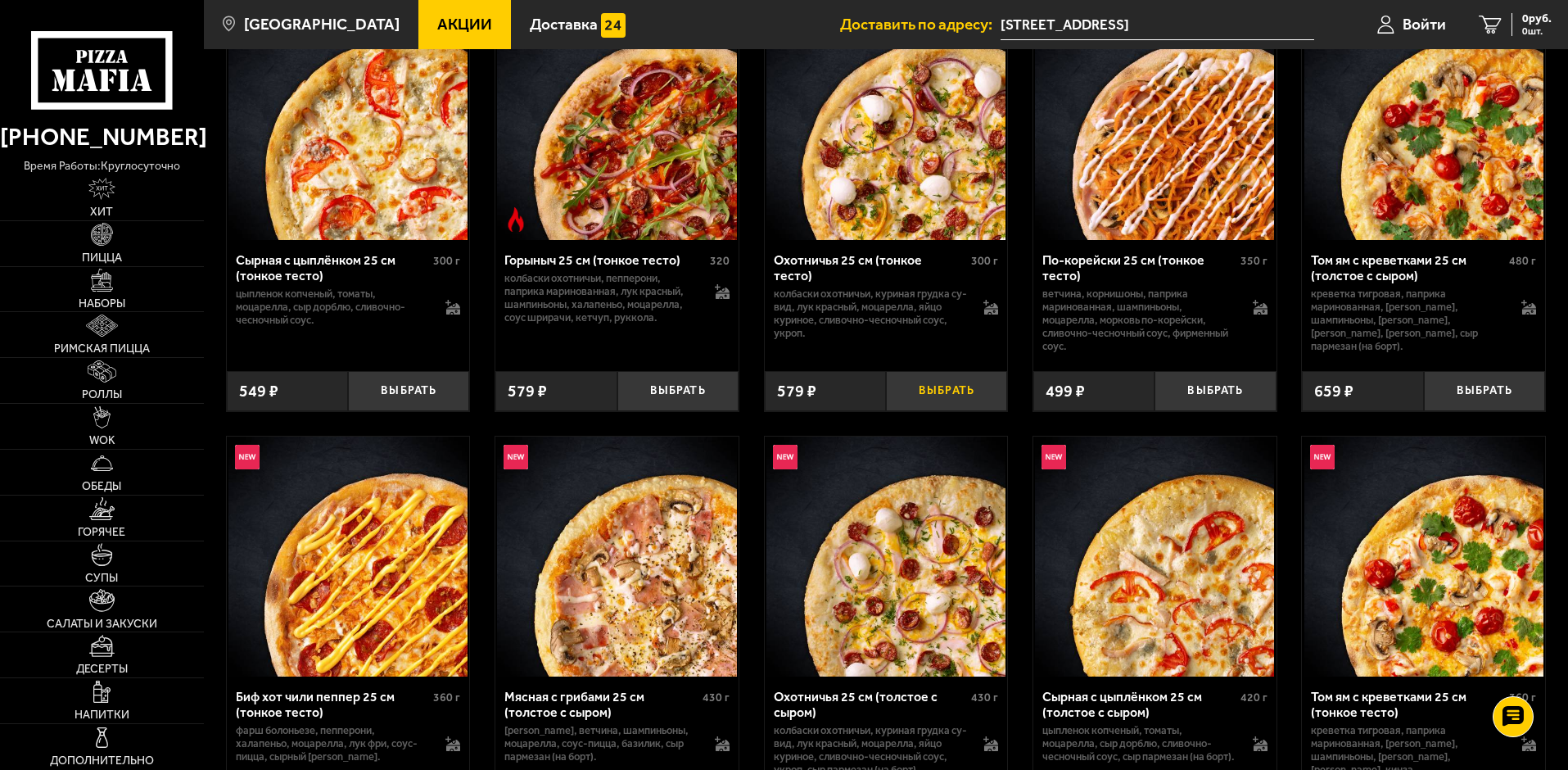
click at [944, 403] on button "Выбрать" at bounding box center [947, 390] width 121 height 40
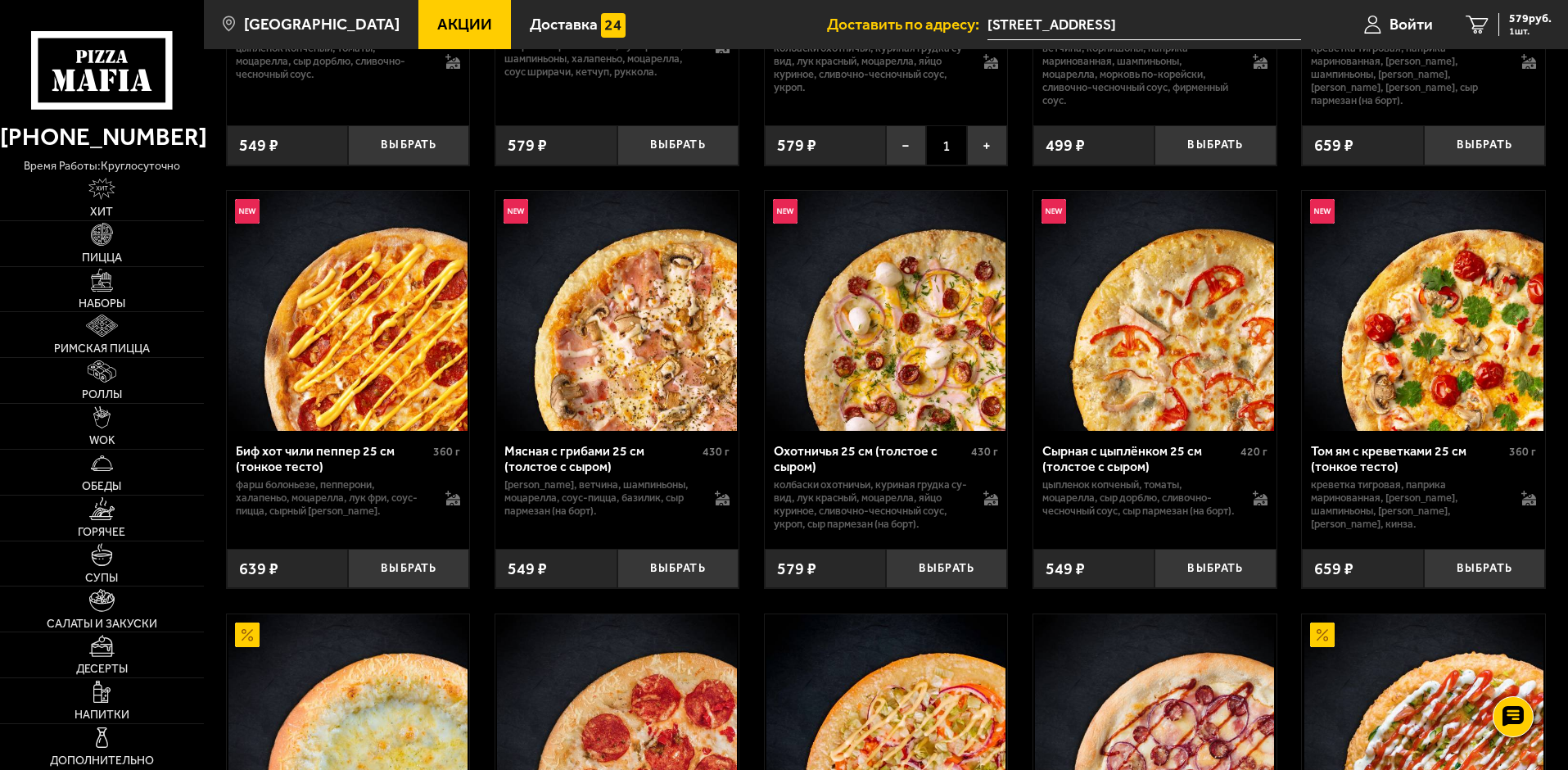
scroll to position [983, 0]
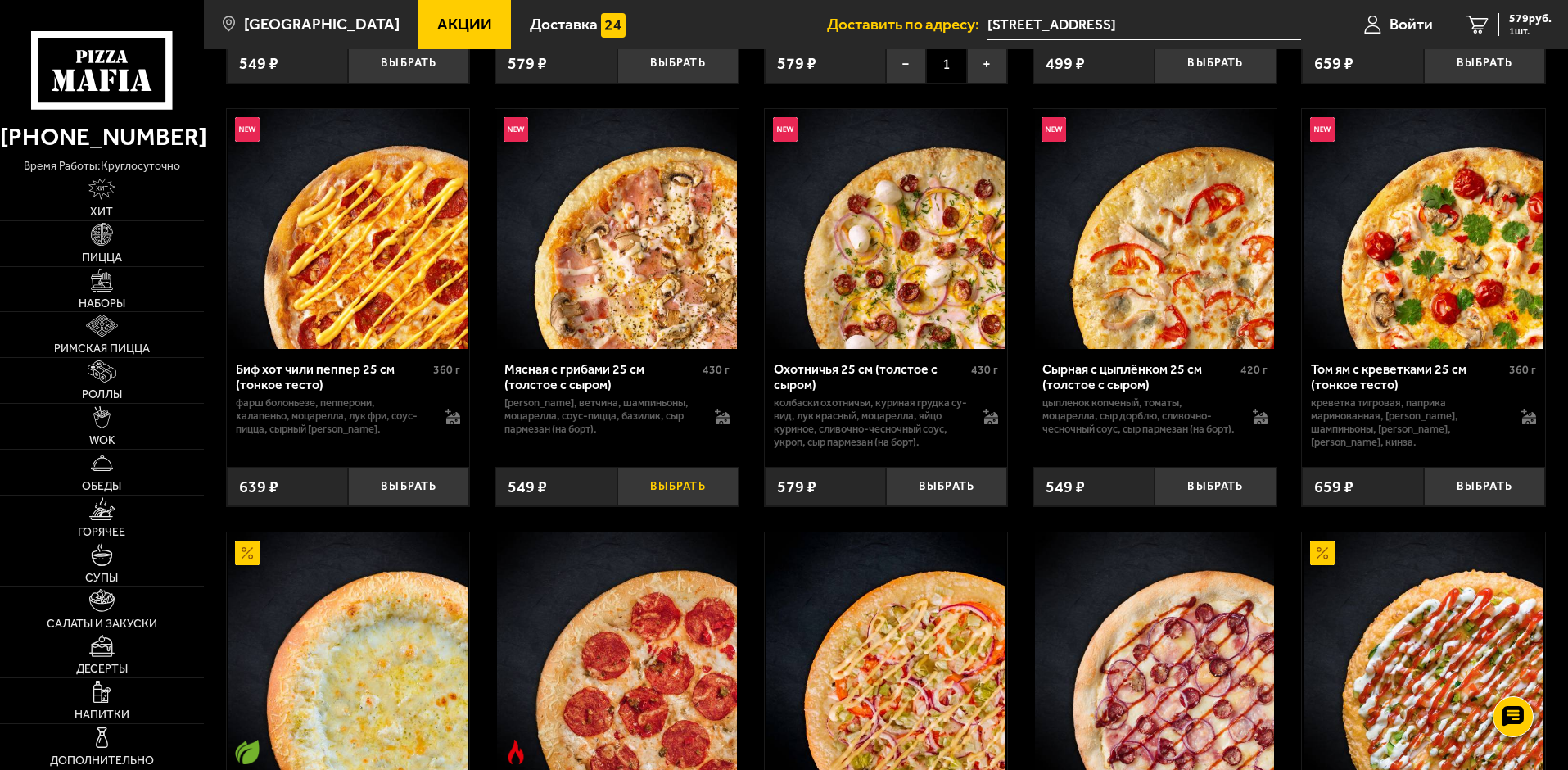
click at [668, 490] on button "Выбрать" at bounding box center [678, 487] width 121 height 40
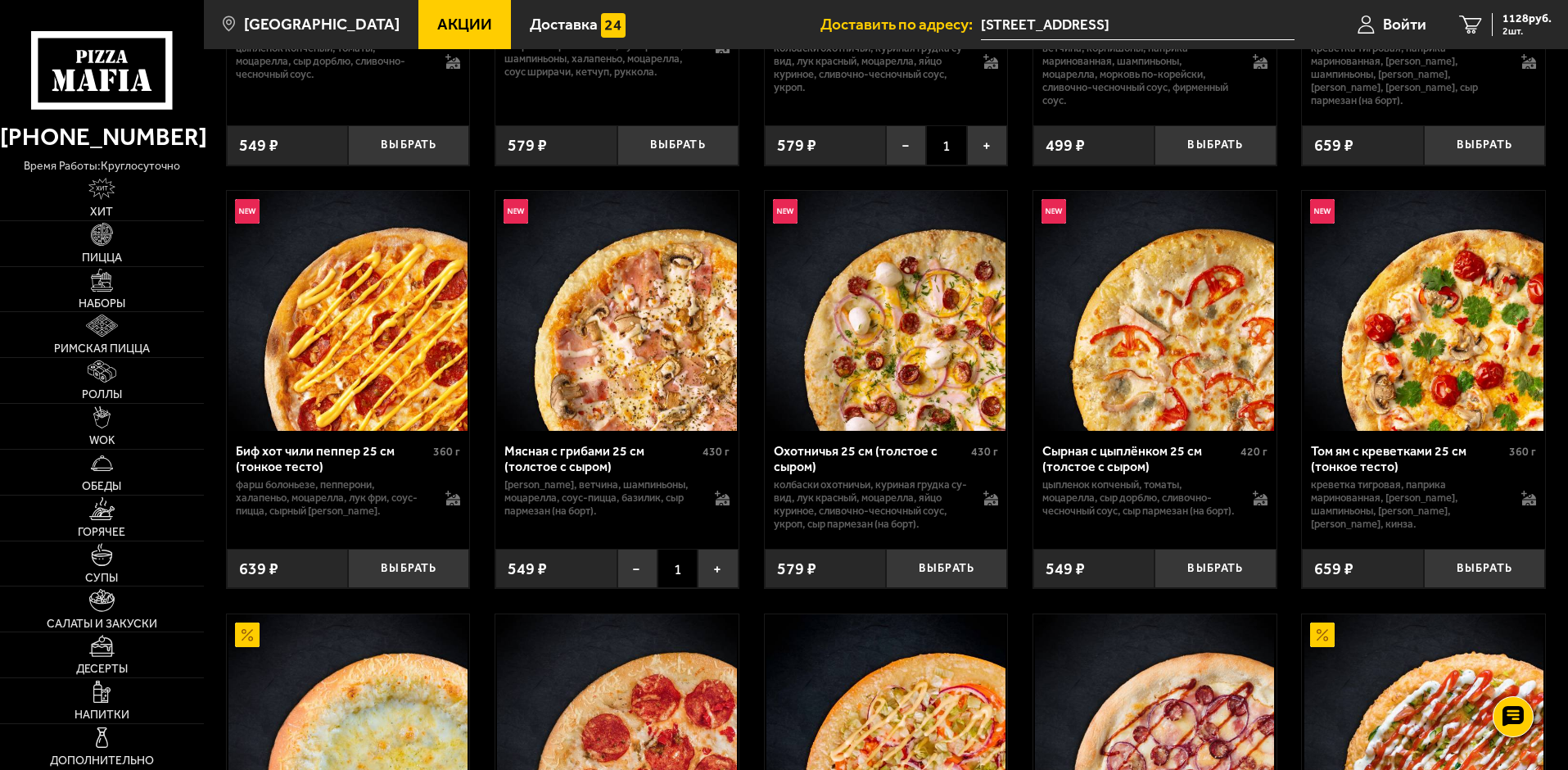
scroll to position [737, 0]
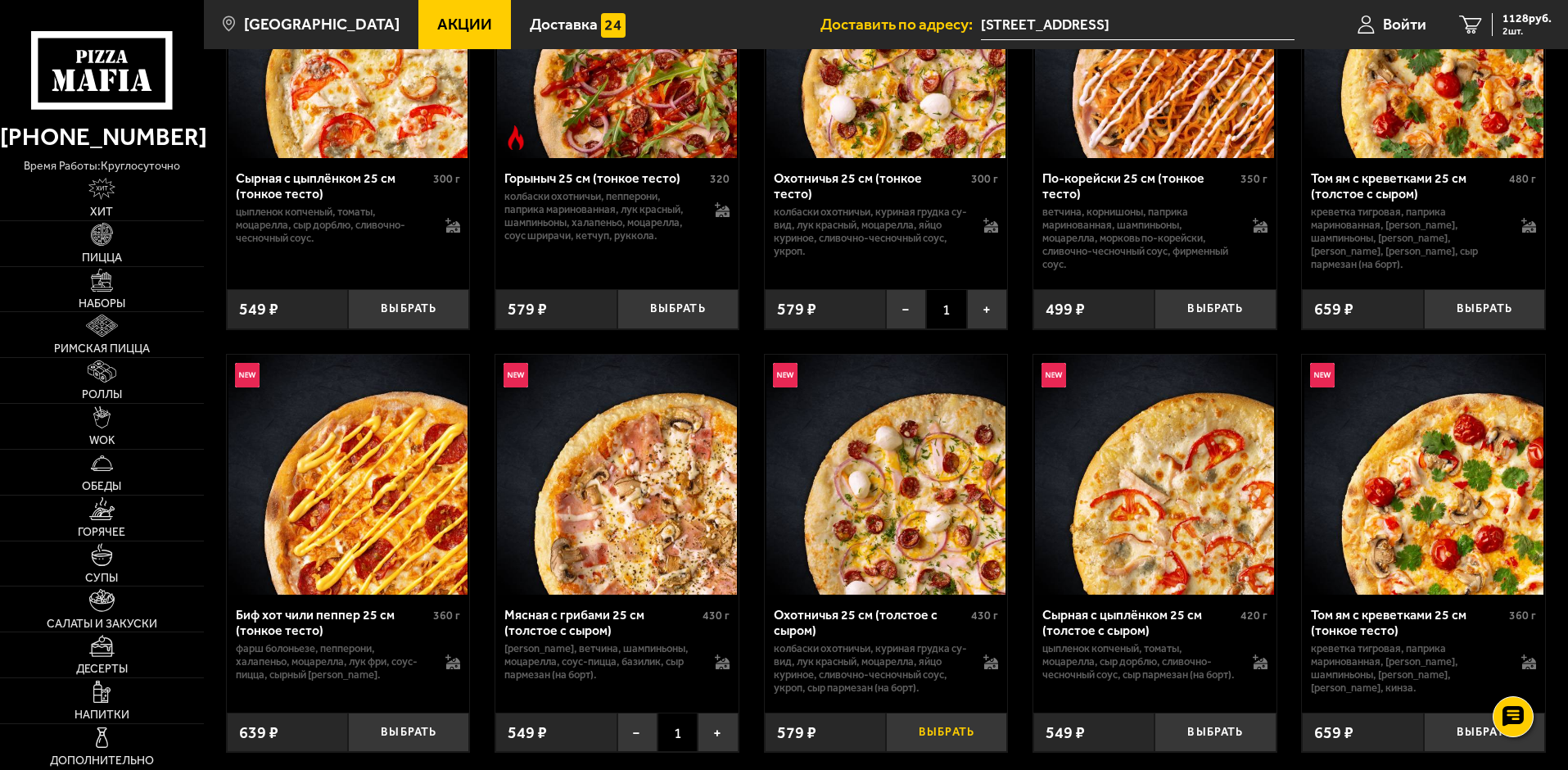
click at [949, 734] on button "Выбрать" at bounding box center [947, 732] width 121 height 40
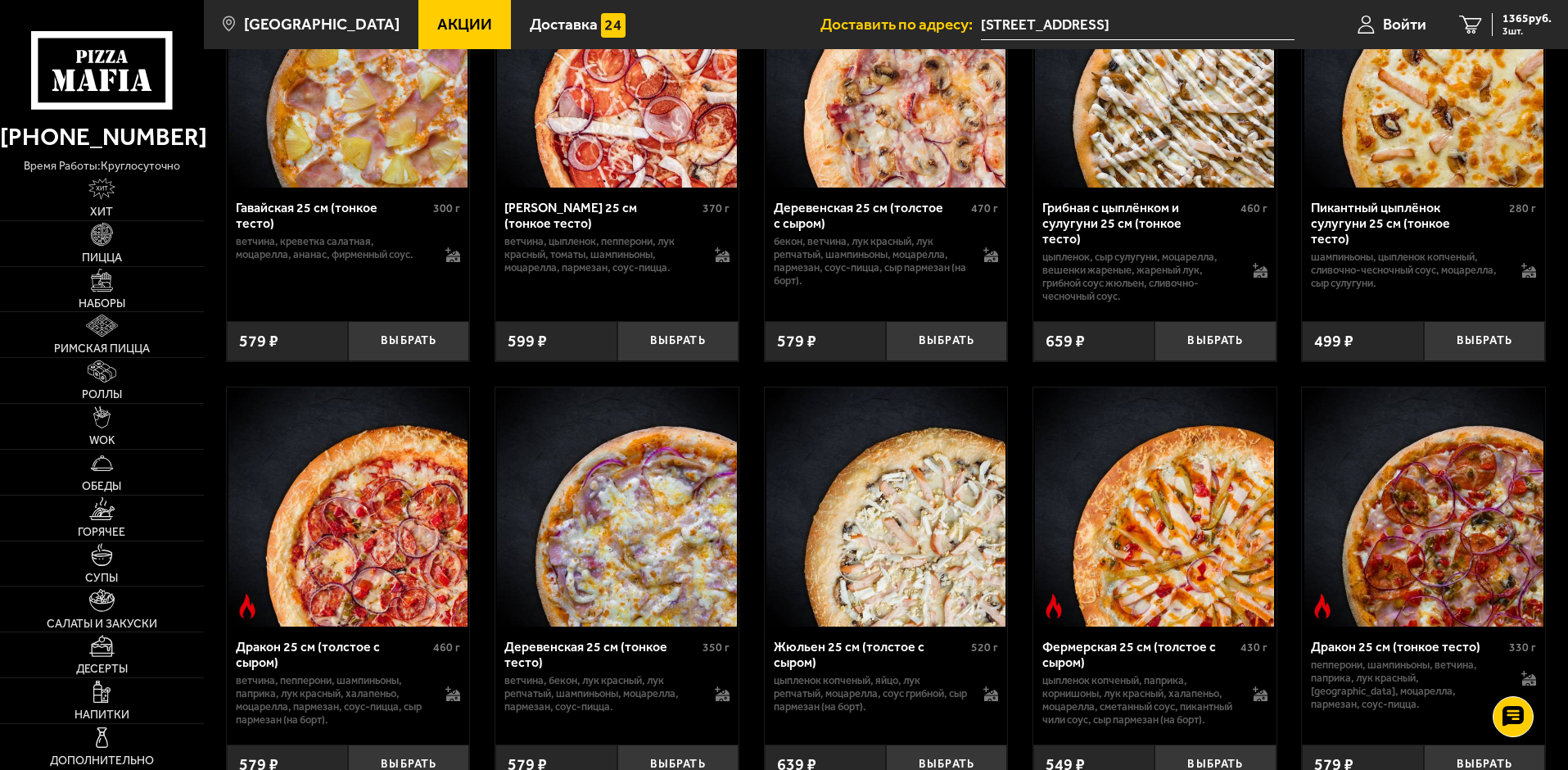
scroll to position [3030, 0]
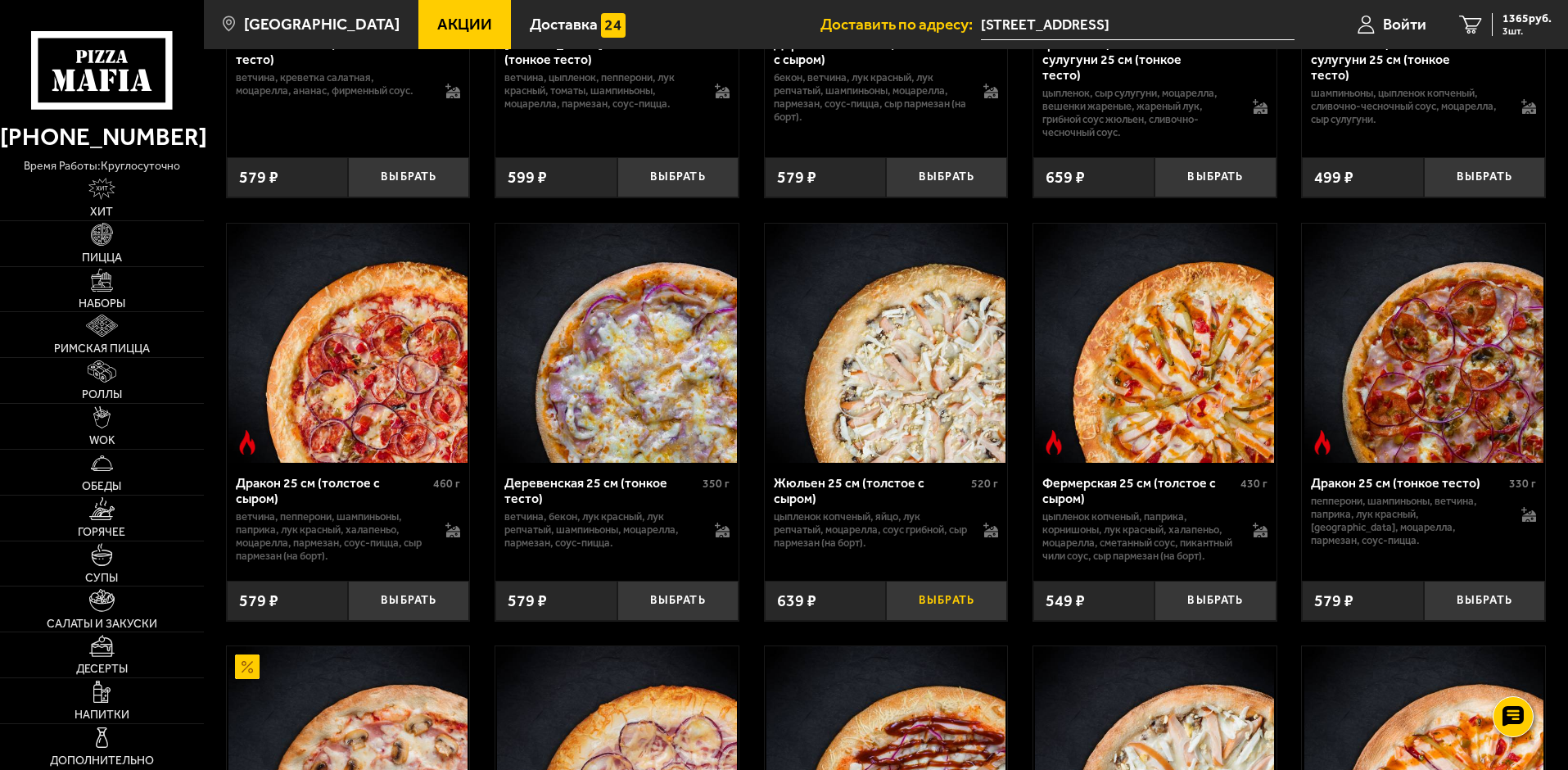
click at [951, 621] on button "Выбрать" at bounding box center [947, 600] width 121 height 40
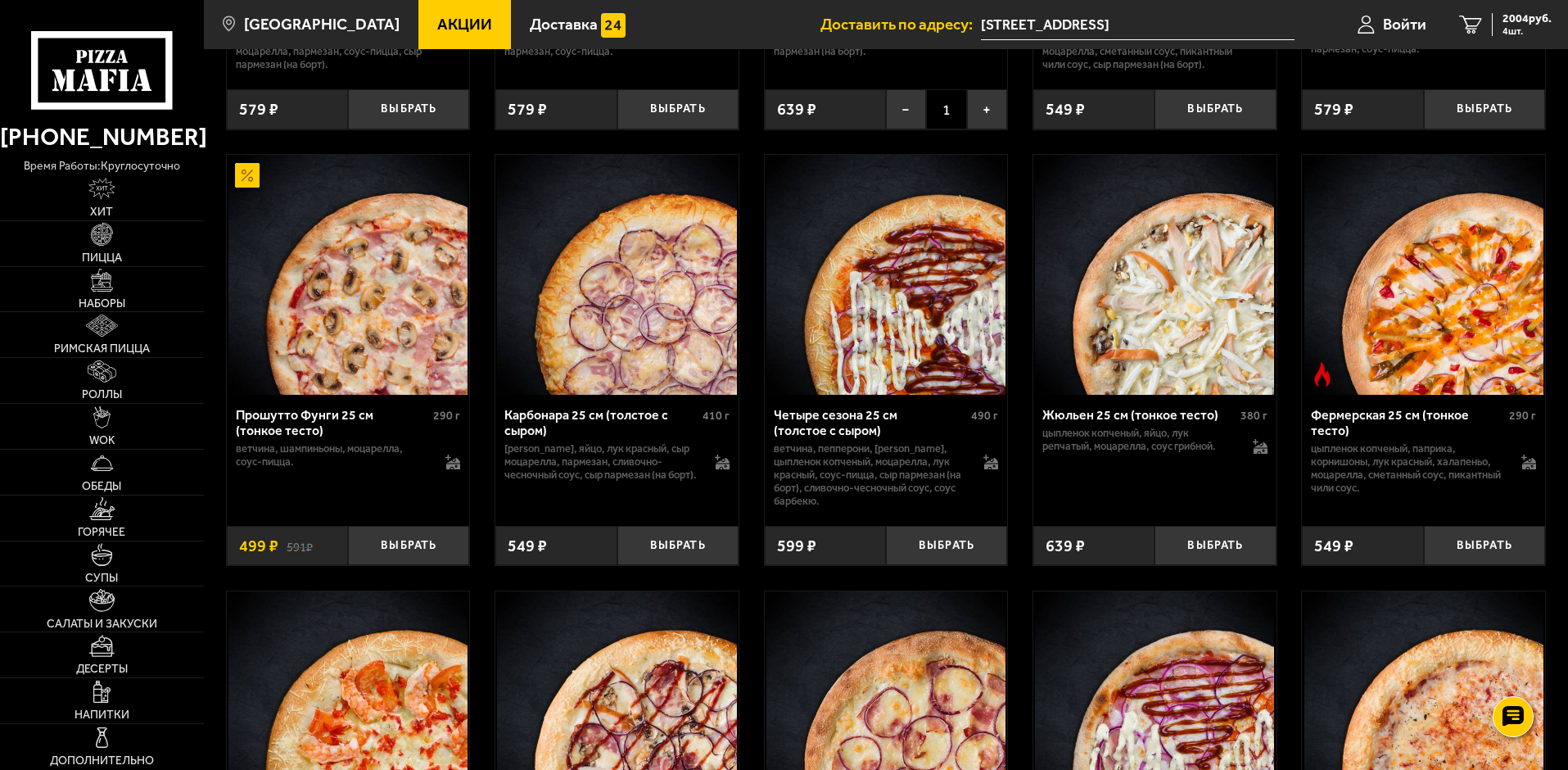
scroll to position [3603, 0]
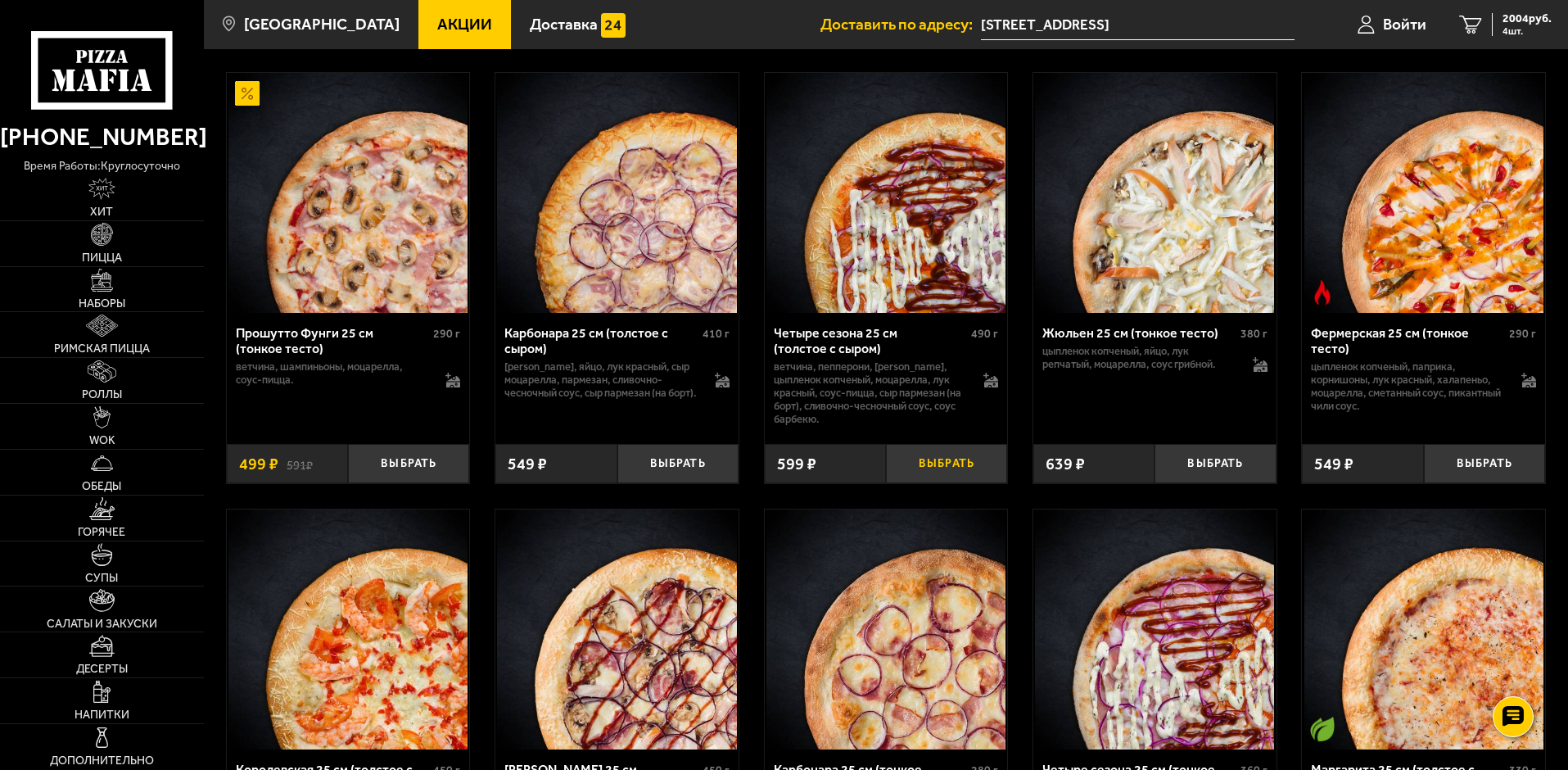
click at [934, 484] on button "Выбрать" at bounding box center [947, 464] width 121 height 40
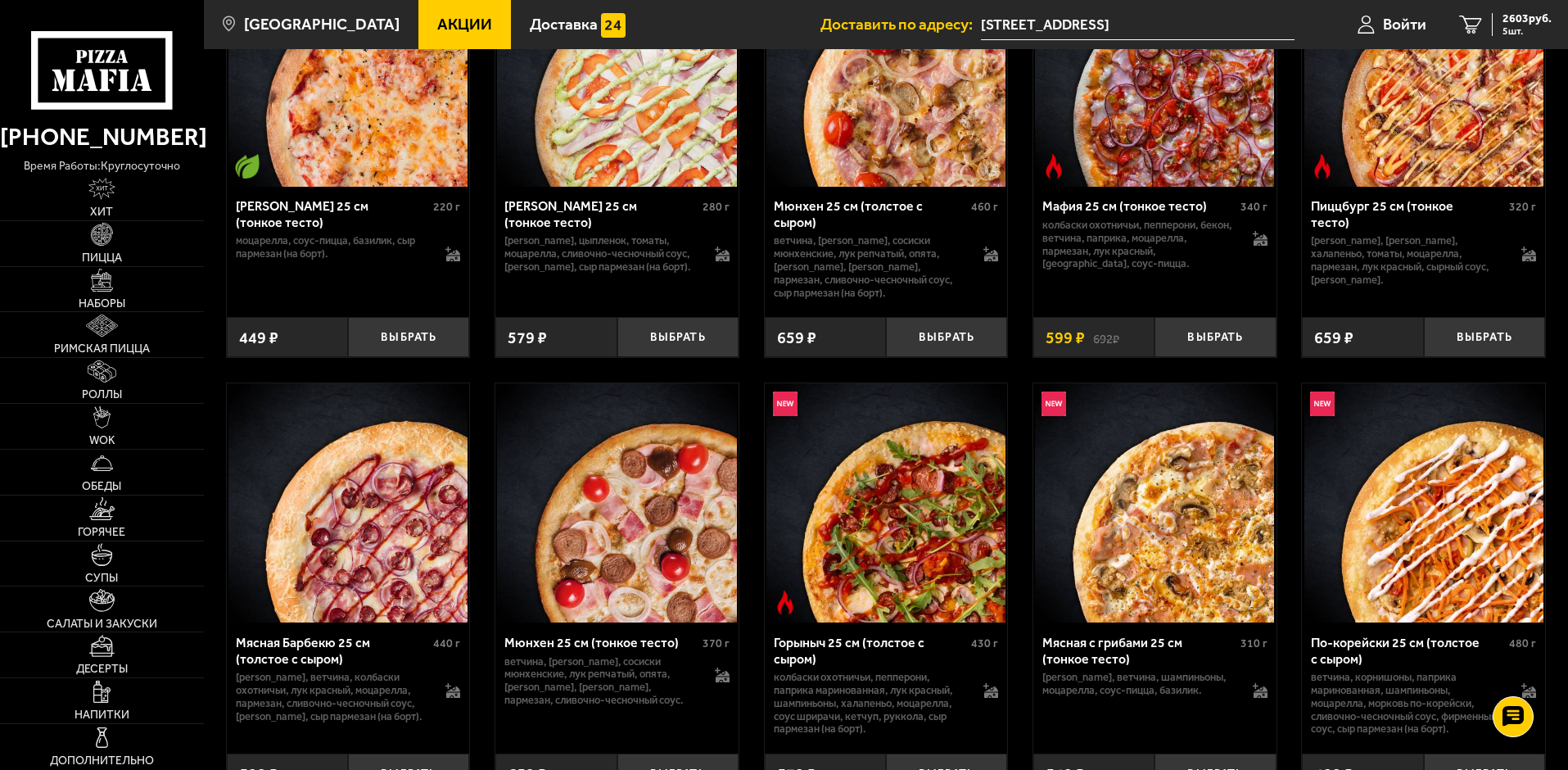
scroll to position [5189, 0]
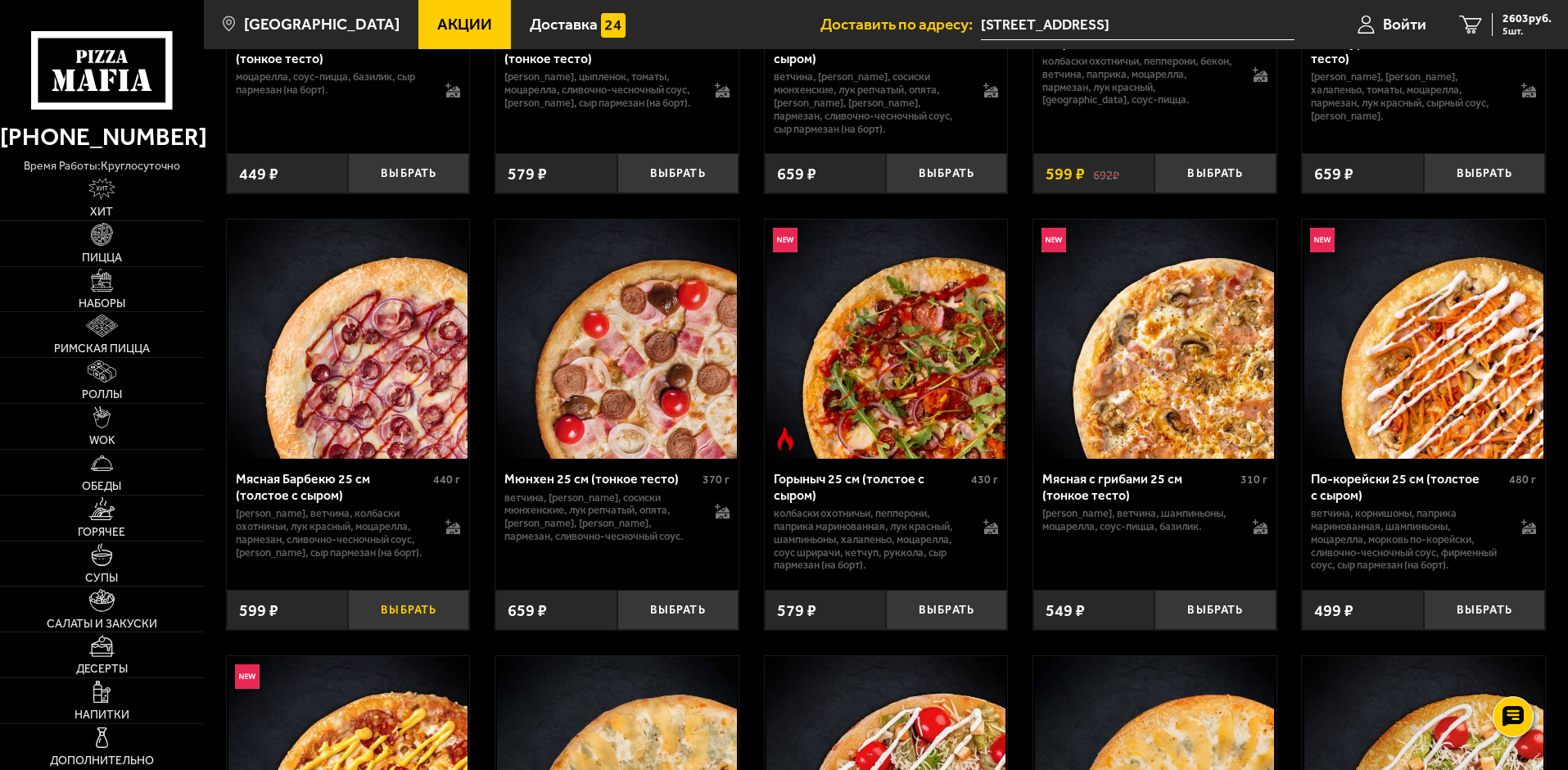
click at [401, 630] on button "Выбрать" at bounding box center [409, 609] width 121 height 40
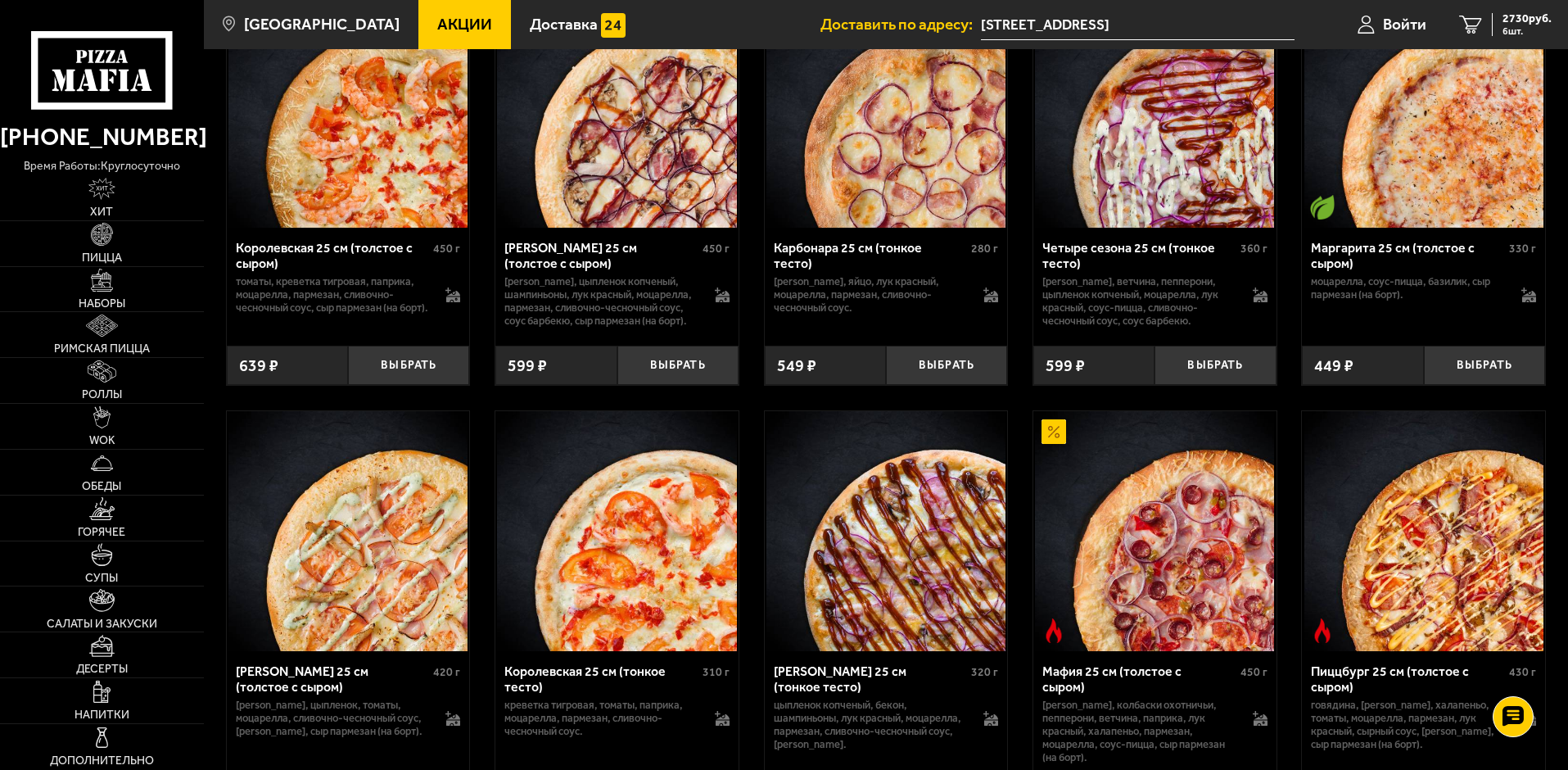
scroll to position [4042, 0]
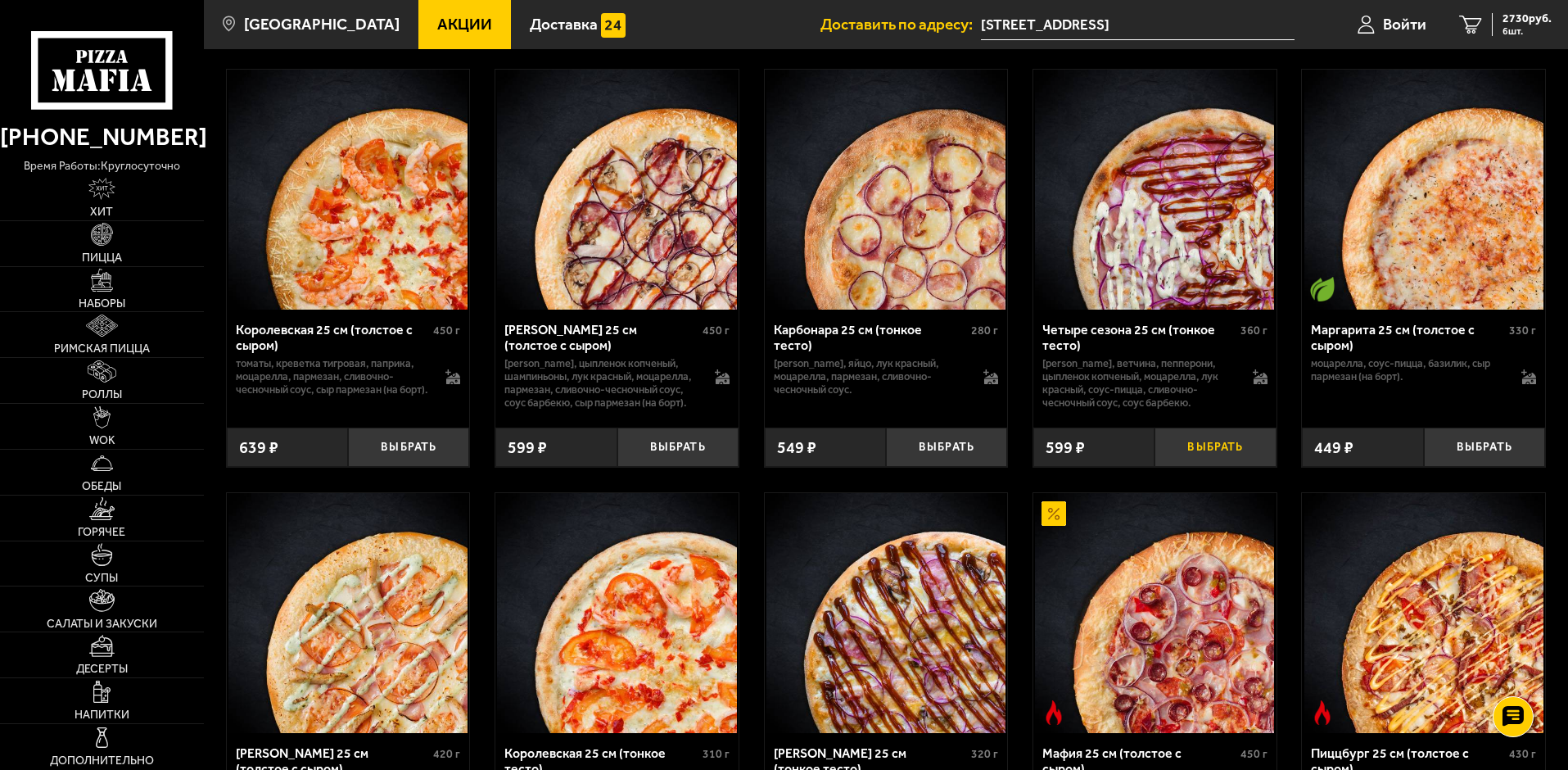
click at [1225, 468] on button "Выбрать" at bounding box center [1215, 447] width 121 height 40
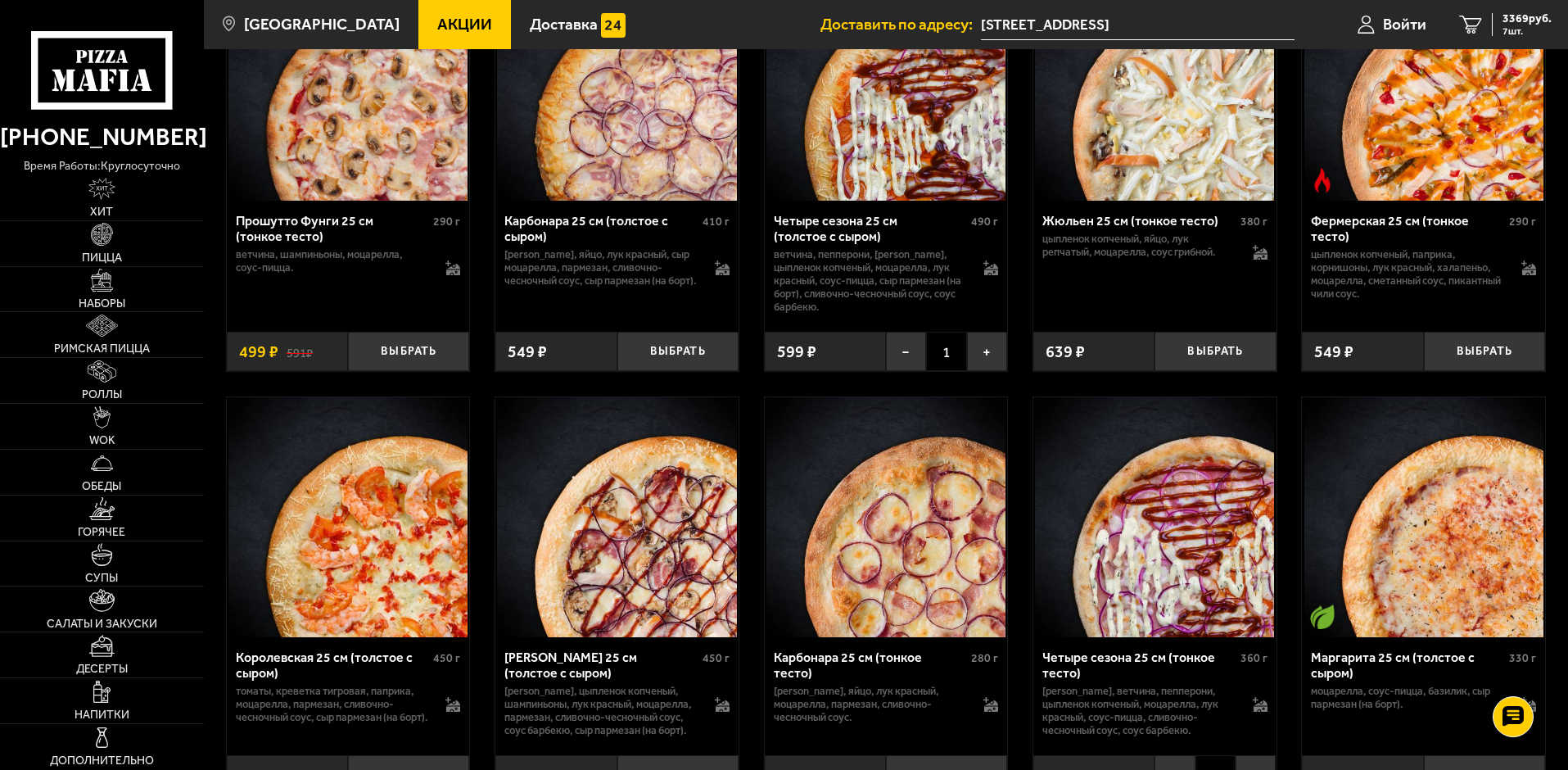
scroll to position [3633, 0]
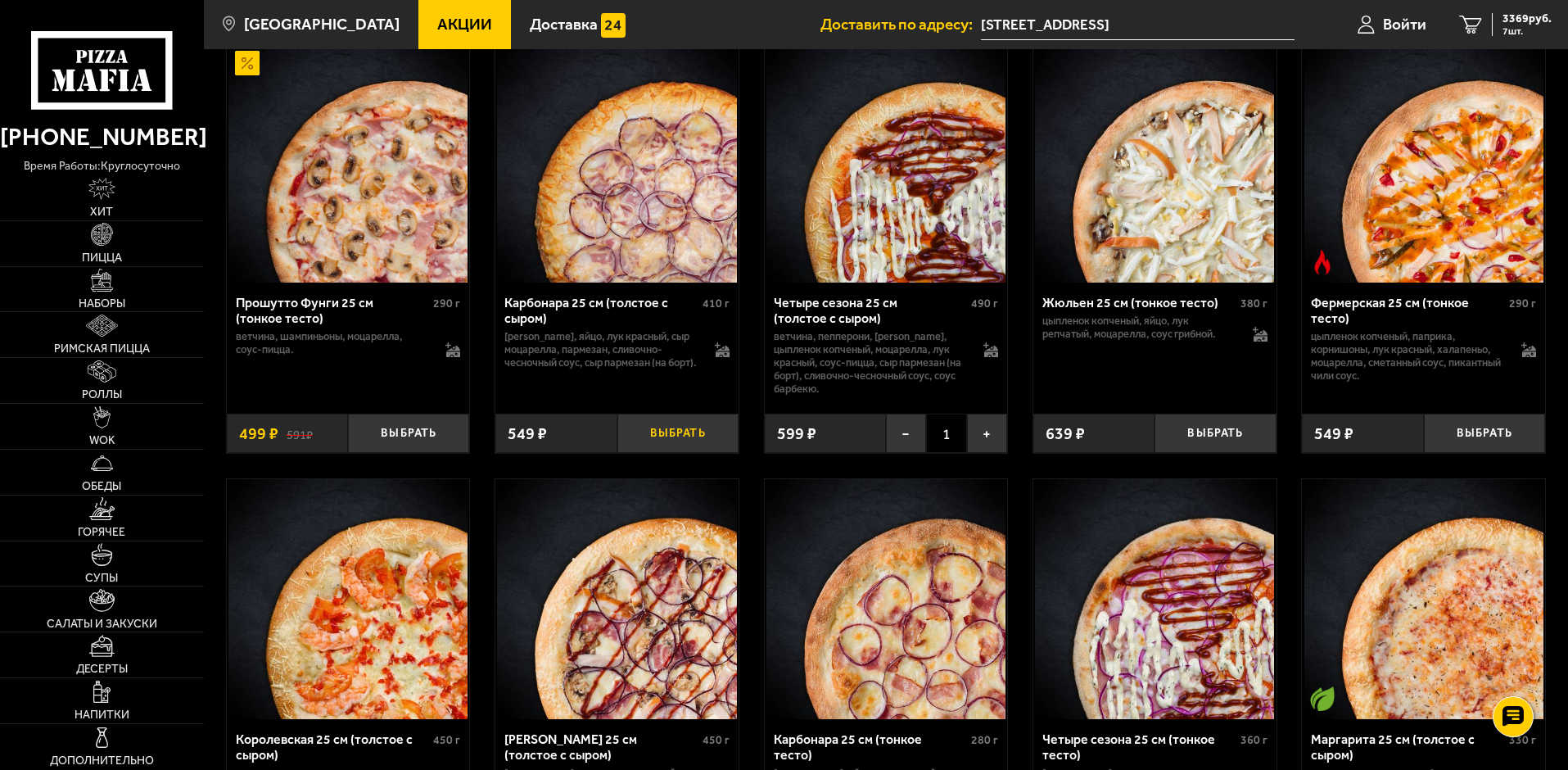
click at [683, 454] on button "Выбрать" at bounding box center [678, 433] width 121 height 40
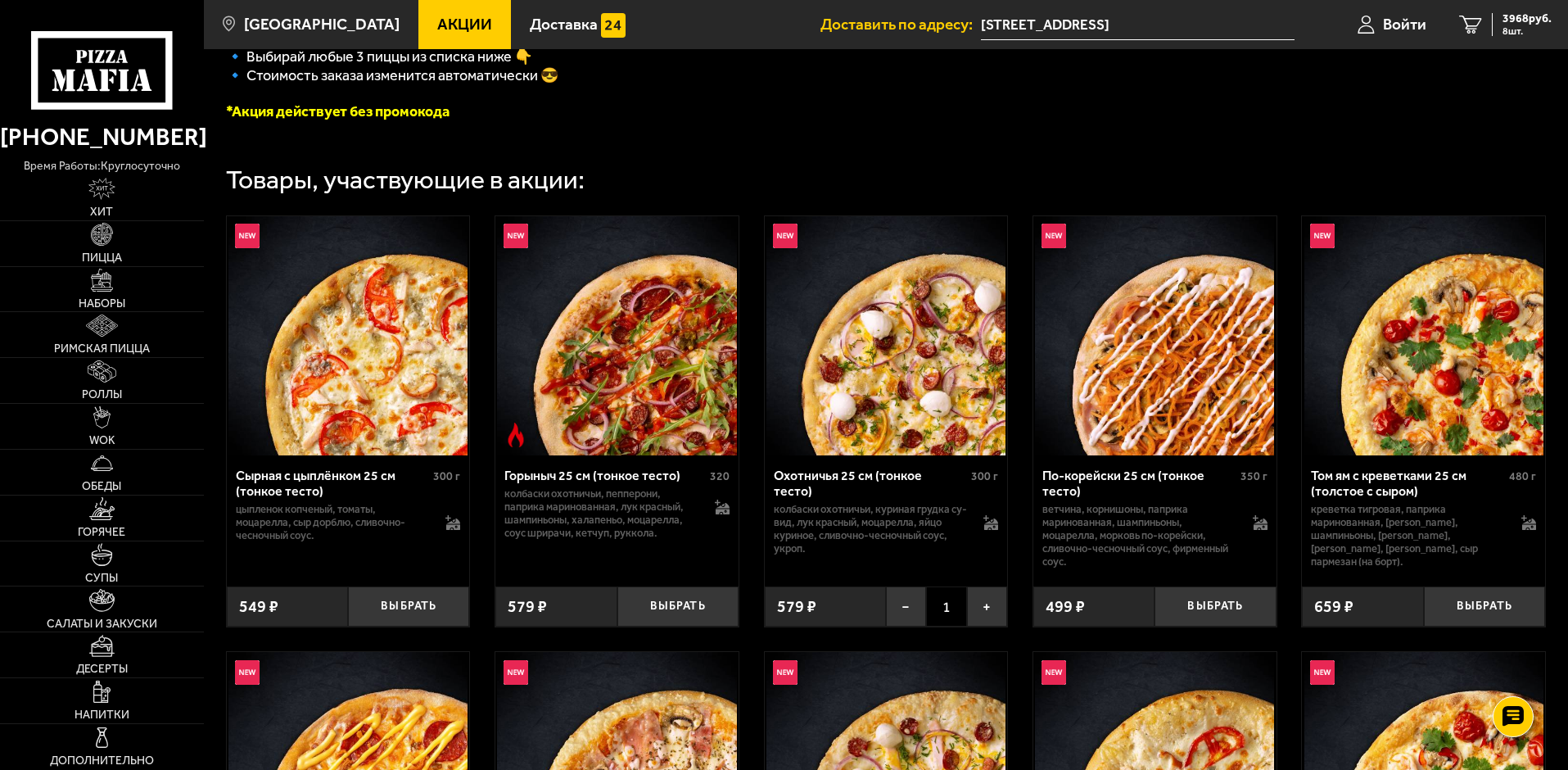
scroll to position [276, 0]
